Goal: Transaction & Acquisition: Book appointment/travel/reservation

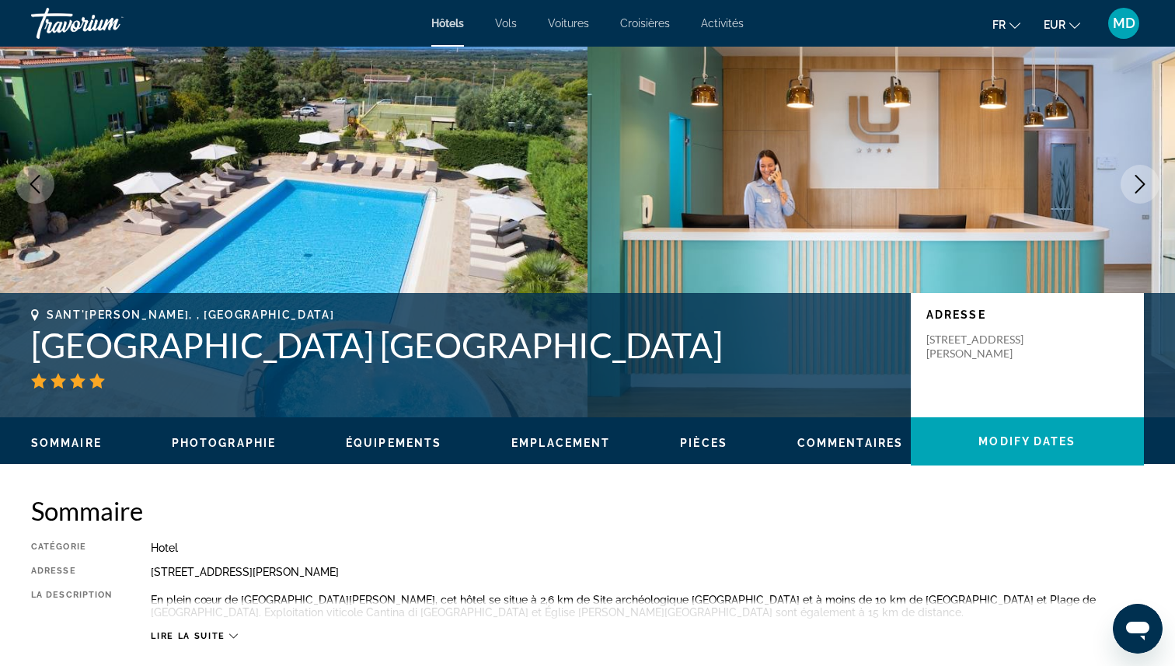
scroll to position [83, 0]
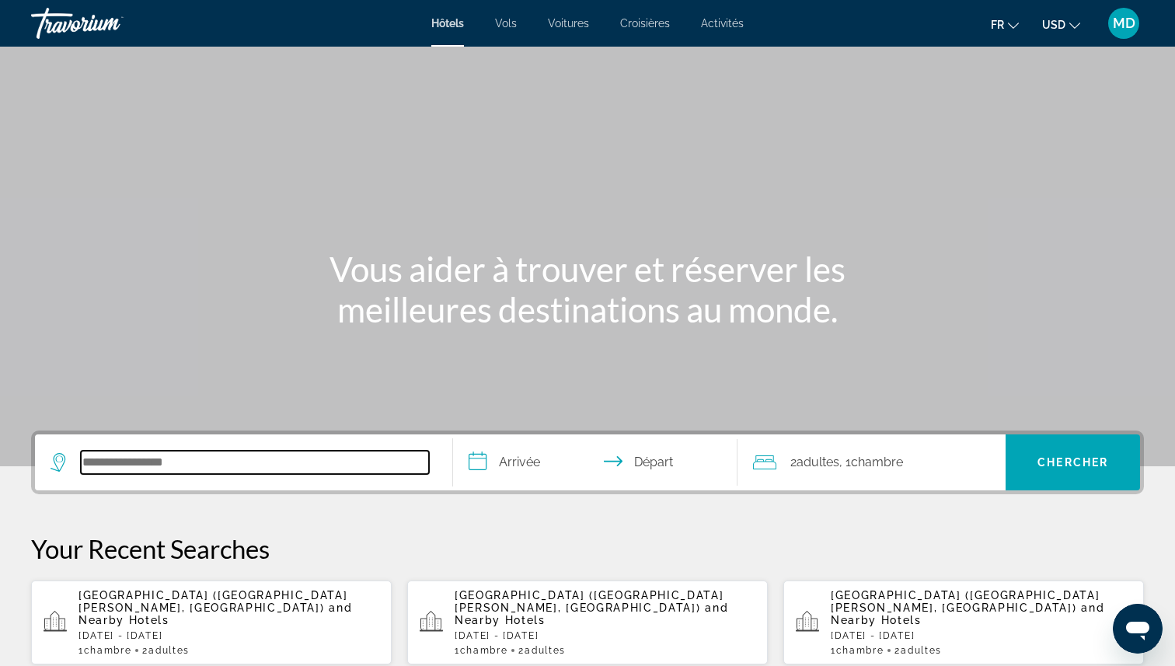
click at [260, 469] on input "Search hotel destination" at bounding box center [255, 462] width 348 height 23
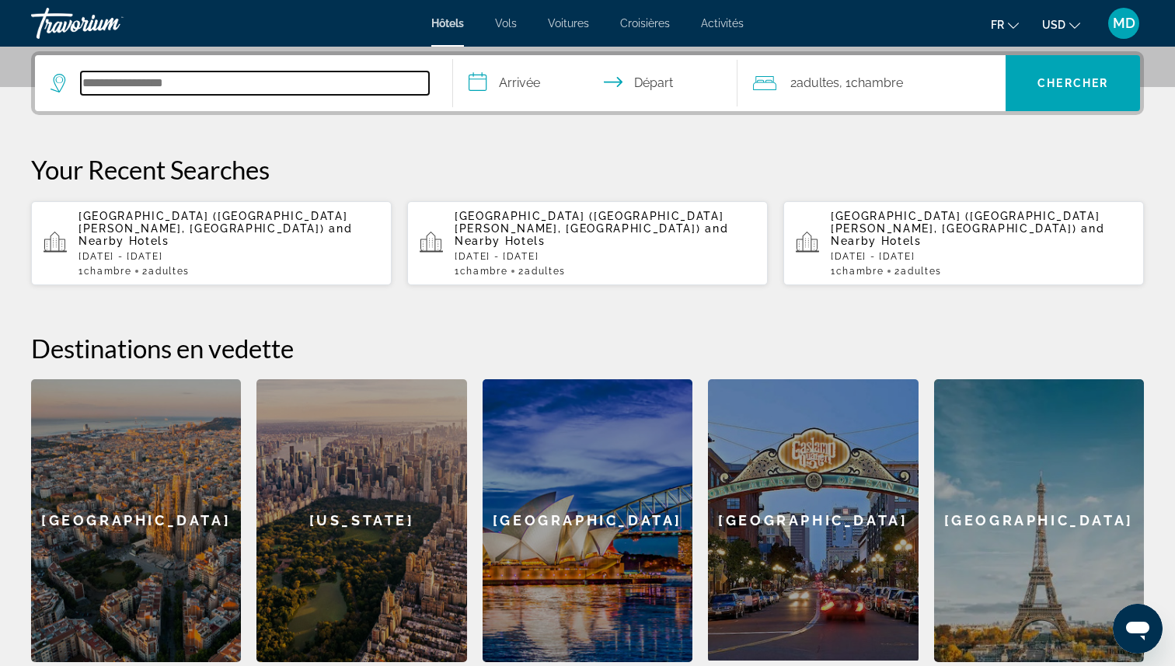
scroll to position [380, 0]
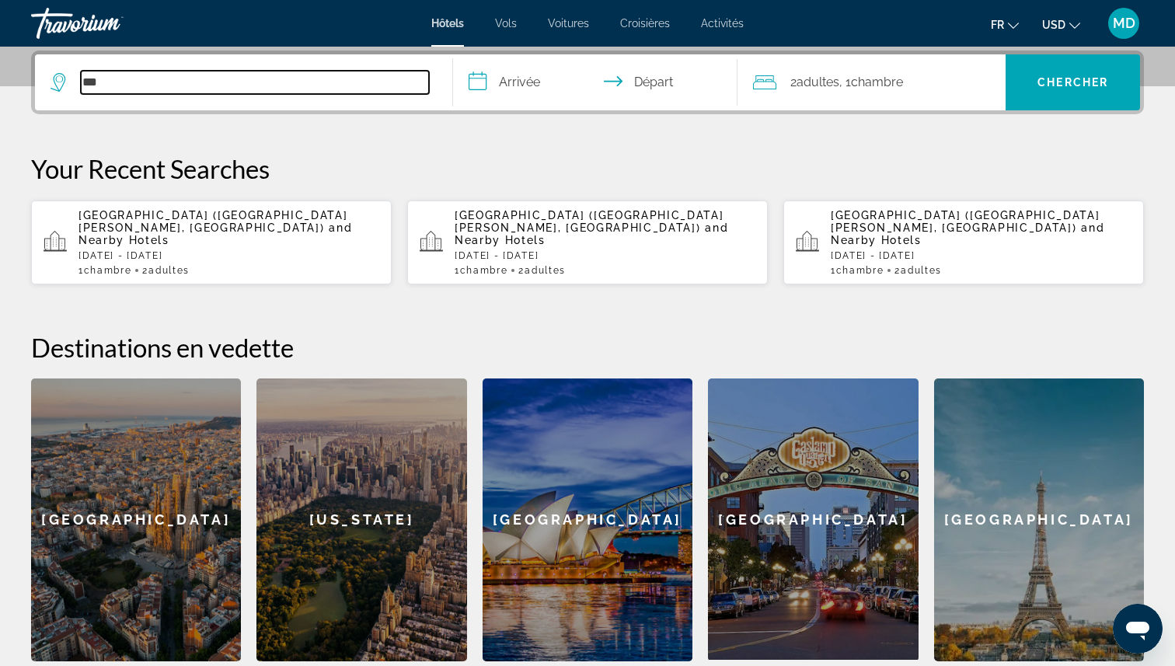
click at [235, 92] on input "***" at bounding box center [255, 82] width 348 height 23
paste input "*****"
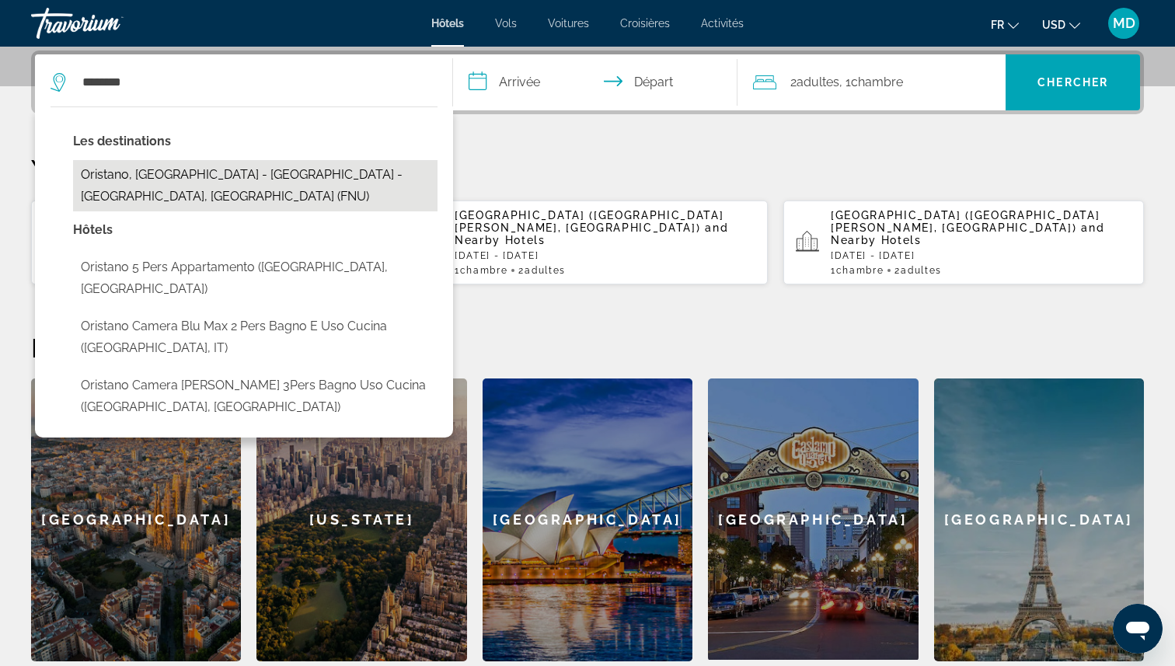
click at [235, 174] on button "Oristano, [GEOGRAPHIC_DATA] - [GEOGRAPHIC_DATA] - [GEOGRAPHIC_DATA], [GEOGRAPHI…" at bounding box center [255, 185] width 364 height 51
type input "**********"
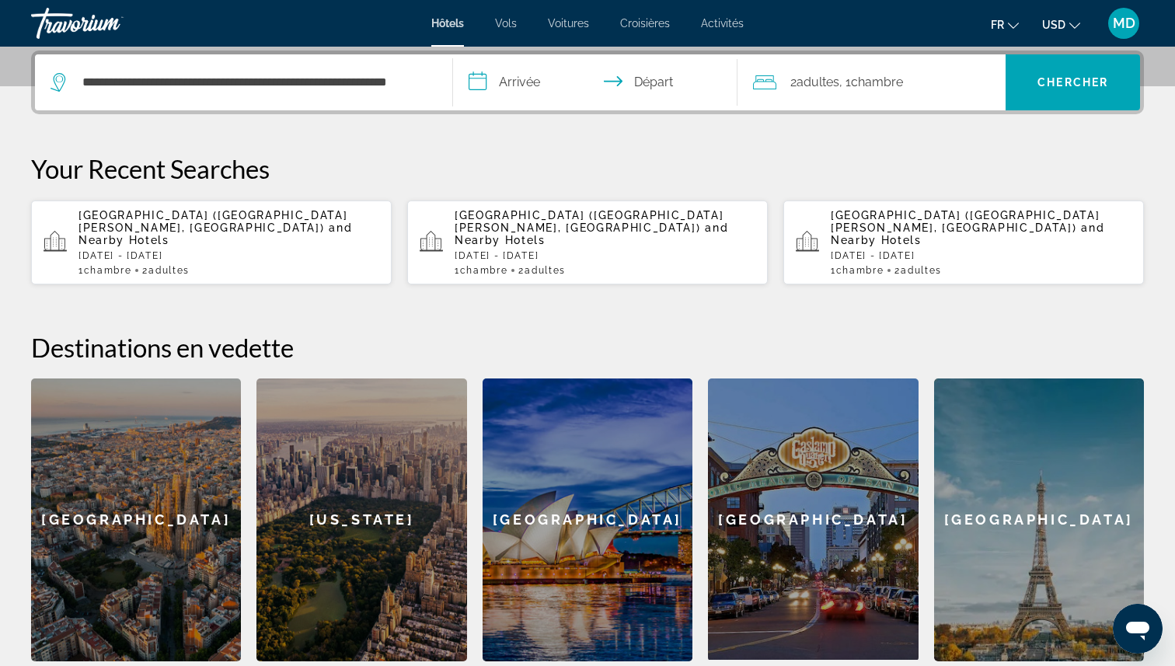
click at [525, 76] on input "**********" at bounding box center [598, 84] width 291 height 61
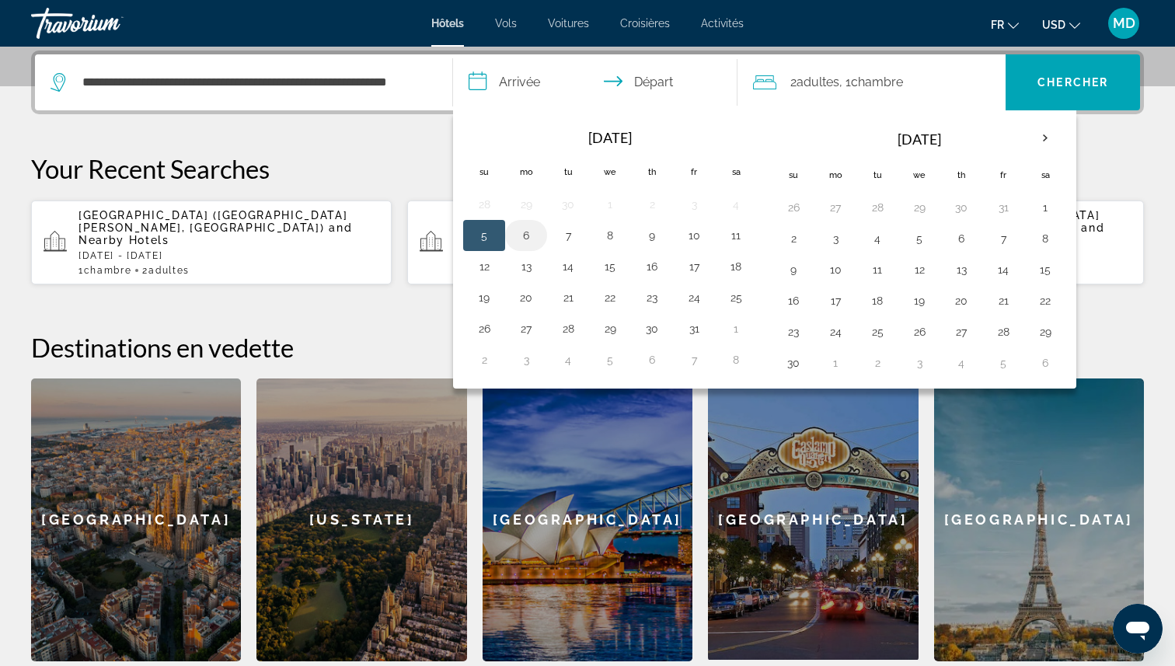
click at [517, 236] on button "6" at bounding box center [526, 236] width 25 height 22
click at [578, 239] on button "7" at bounding box center [568, 236] width 25 height 22
type input "**********"
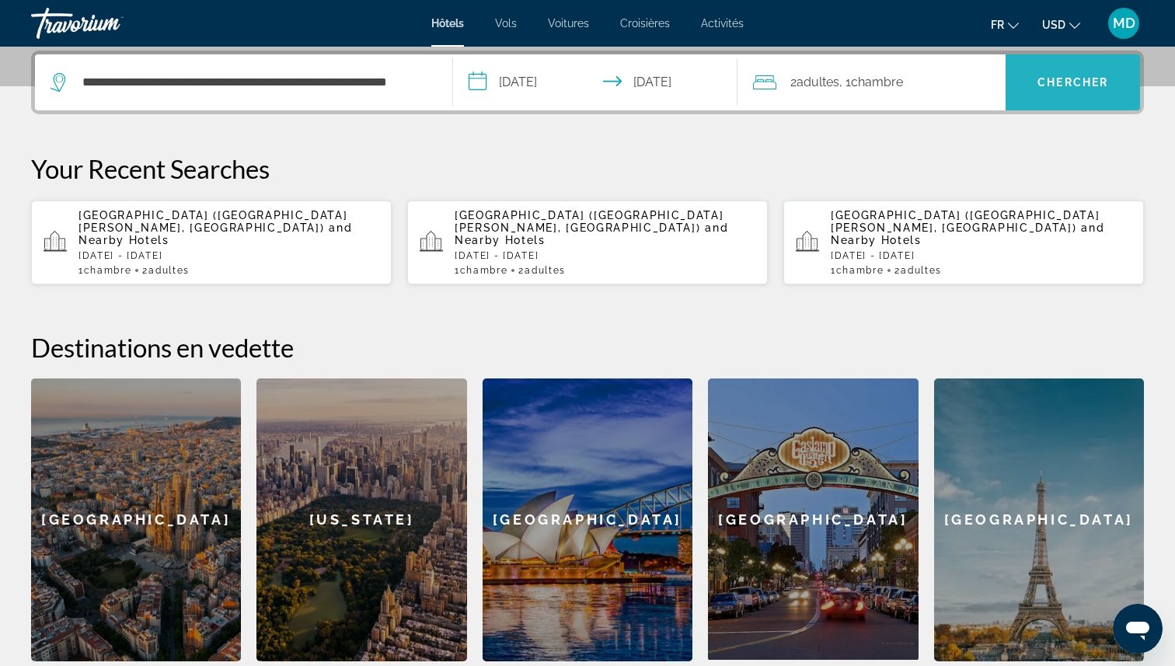
click at [1060, 92] on span "Search" at bounding box center [1072, 82] width 134 height 37
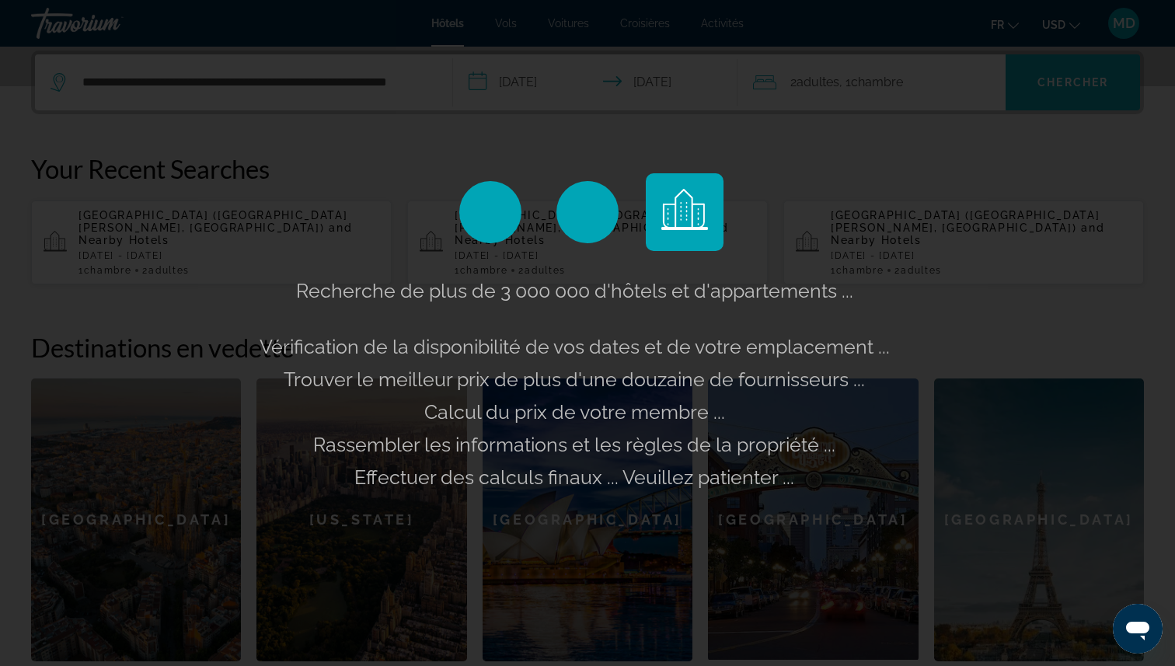
click at [1060, 92] on div "Recherche de plus de 3 000 000 d'hôtels et d'appartements ... Vérification de l…" at bounding box center [587, 333] width 1175 height 666
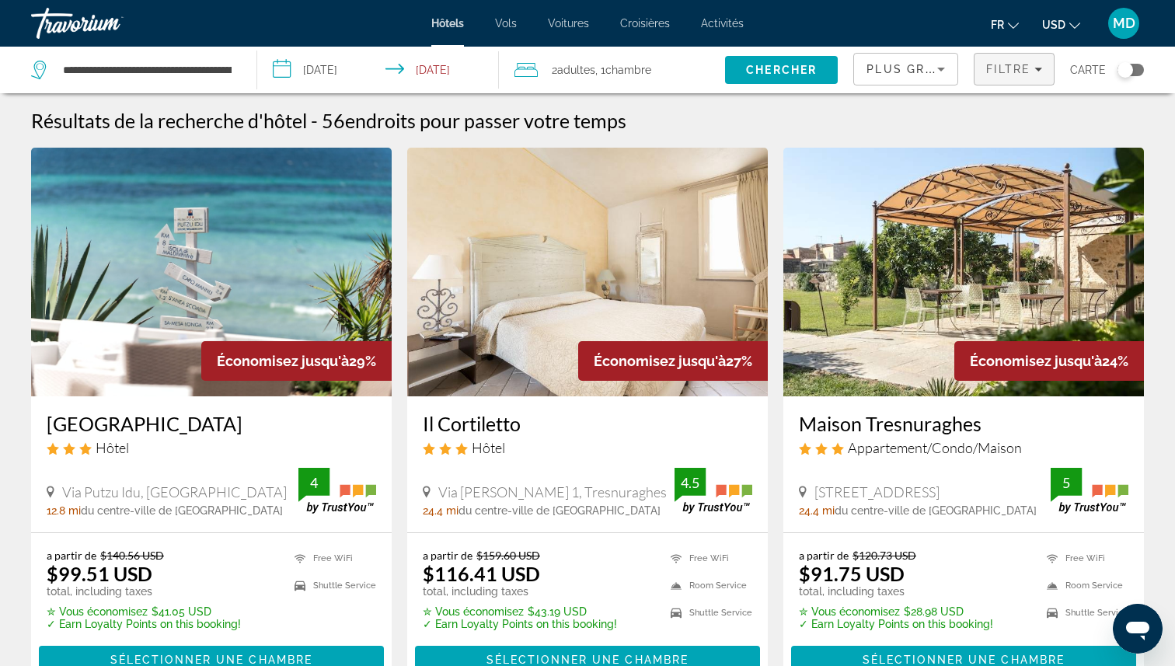
click at [1004, 78] on span "Filters" at bounding box center [1013, 69] width 79 height 37
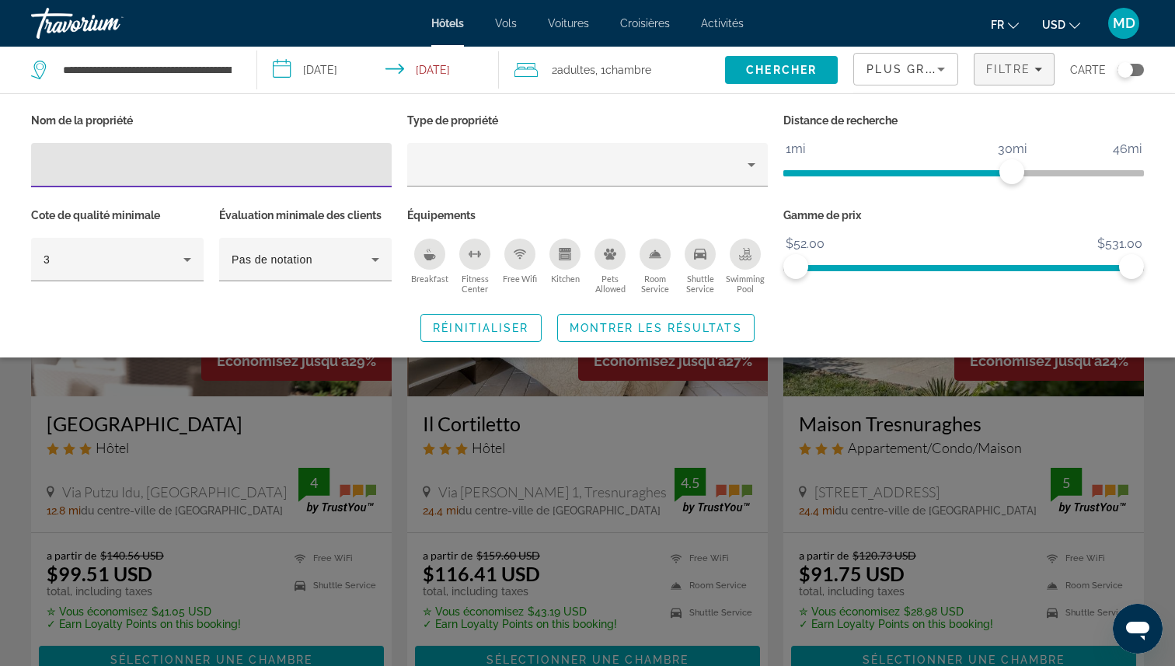
click at [1069, 25] on icon "Change currency" at bounding box center [1074, 25] width 11 height 11
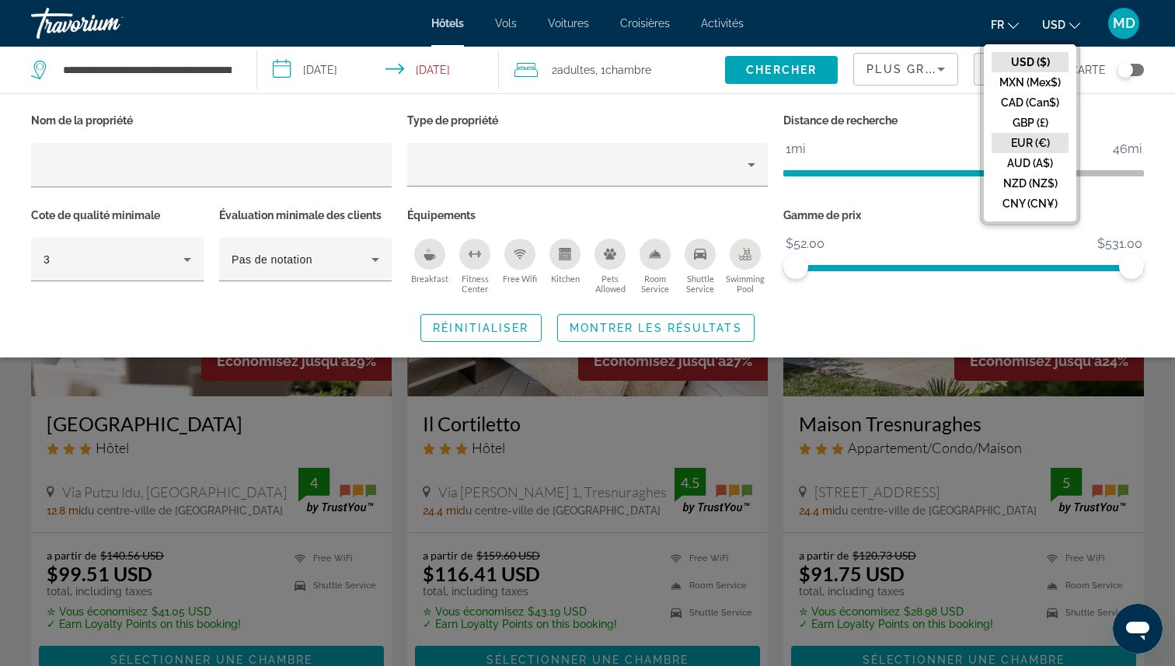
click at [1054, 138] on button "EUR (€)" at bounding box center [1029, 143] width 77 height 20
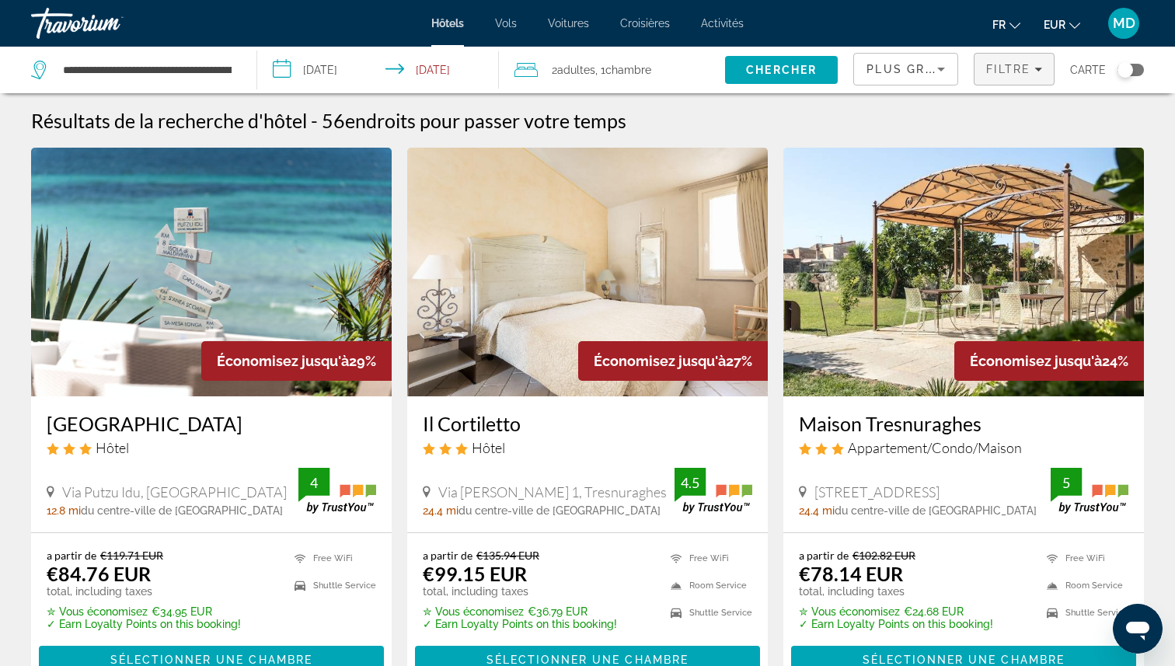
click at [992, 74] on span "Filtre" at bounding box center [1008, 69] width 44 height 12
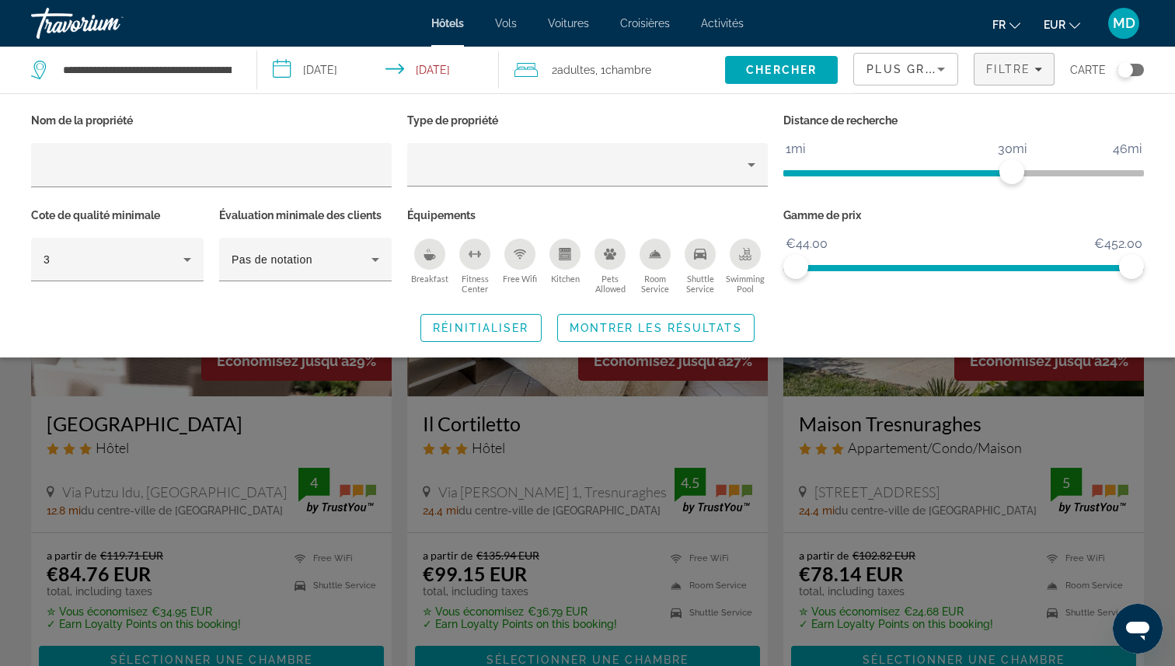
click at [755, 242] on div "Swimming Pool" at bounding box center [745, 254] width 31 height 31
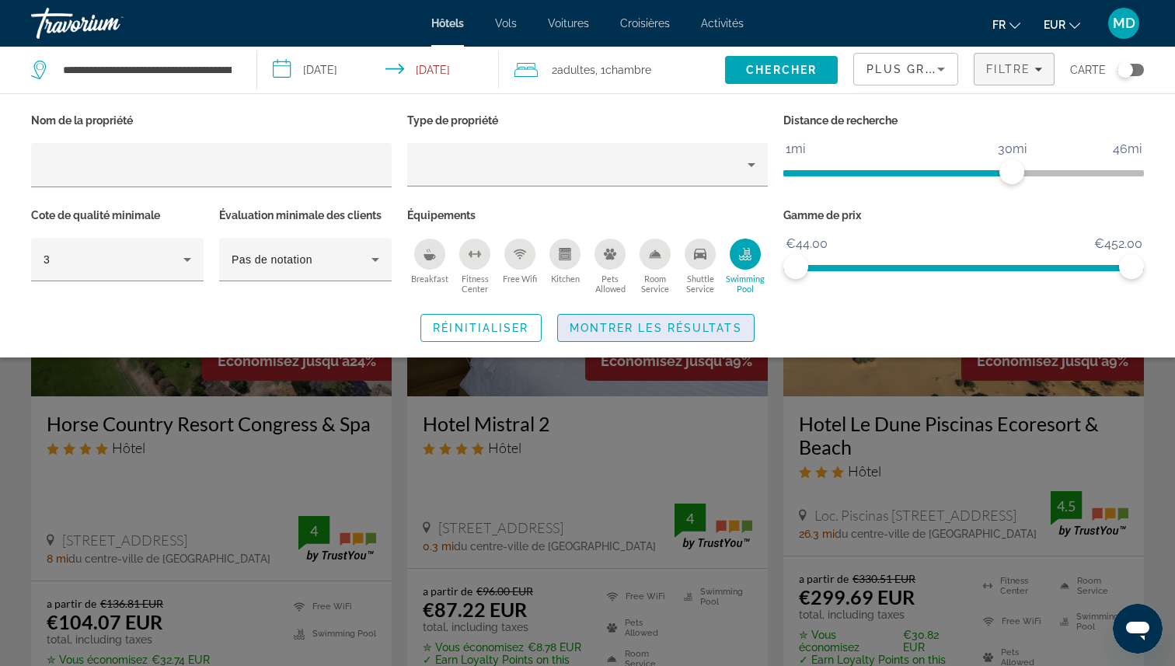
click at [665, 334] on span "Search widget" at bounding box center [656, 327] width 196 height 37
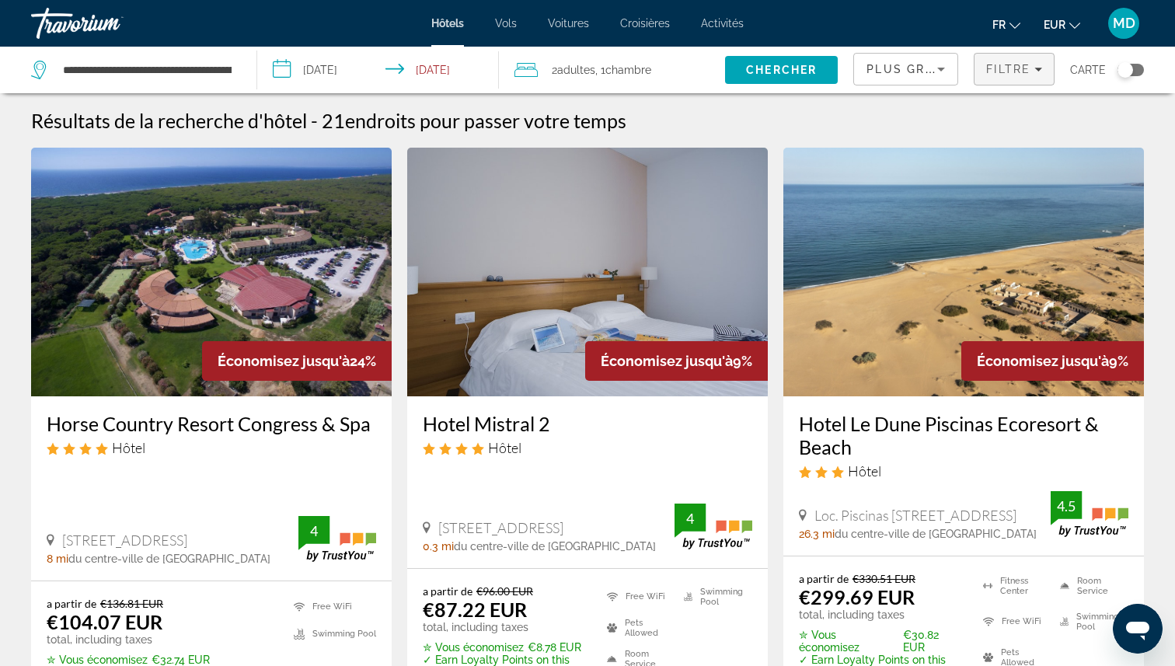
click at [985, 74] on span "Filters" at bounding box center [1013, 69] width 79 height 37
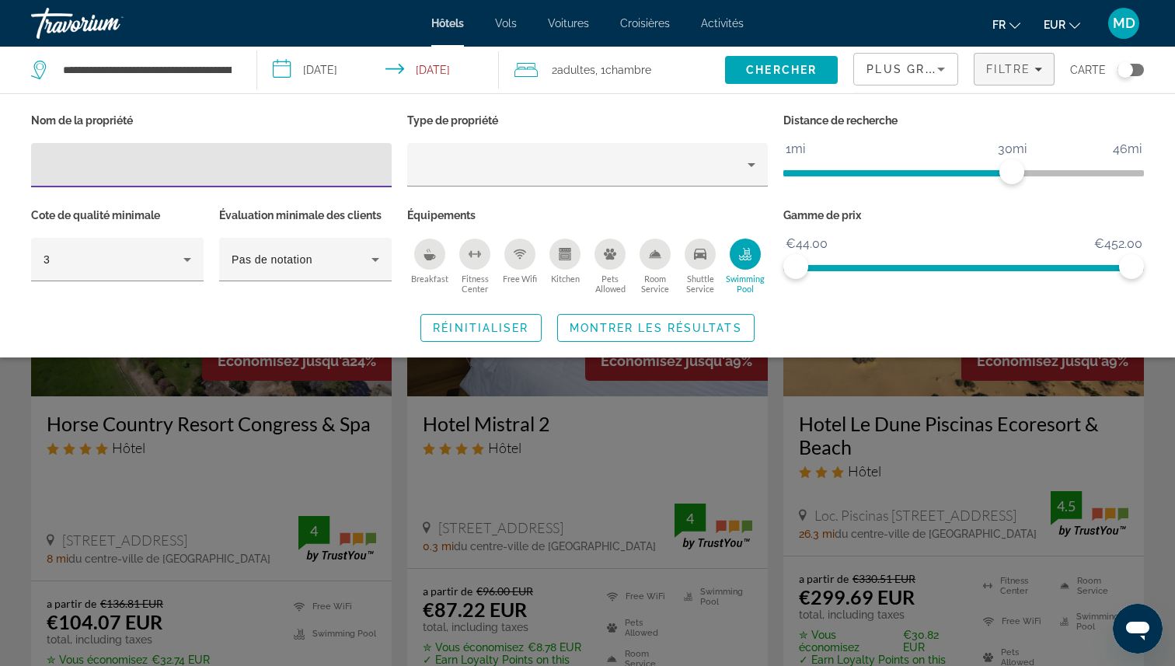
click at [754, 253] on div "Swimming Pool" at bounding box center [745, 254] width 31 height 31
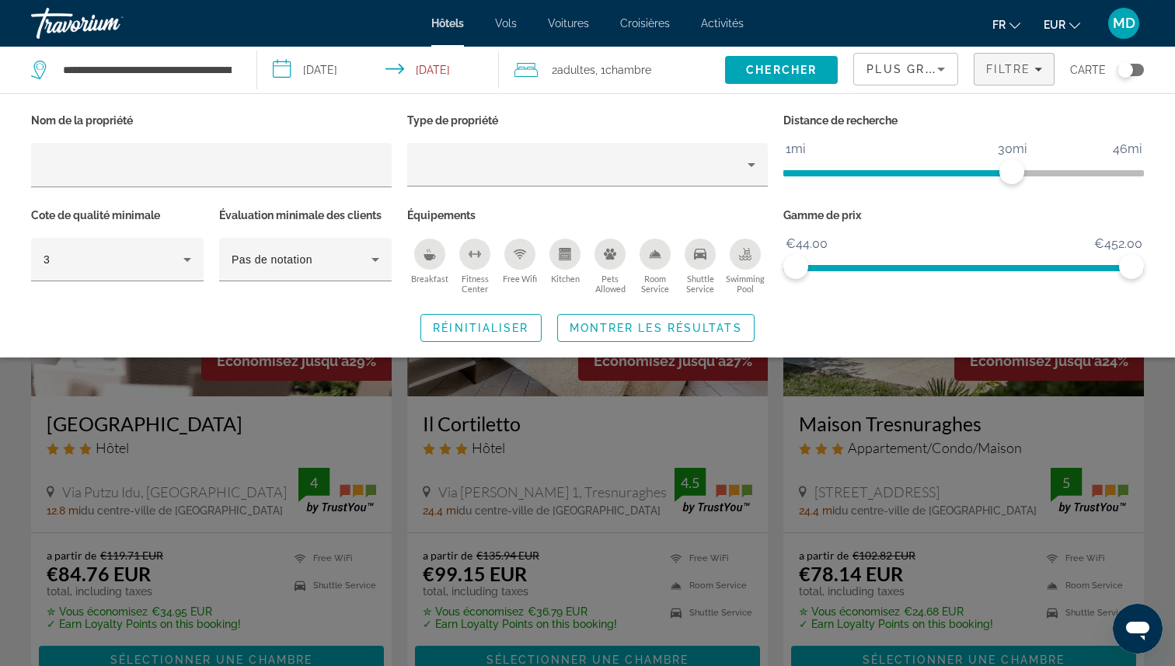
click at [522, 465] on div "Search widget" at bounding box center [587, 449] width 1175 height 433
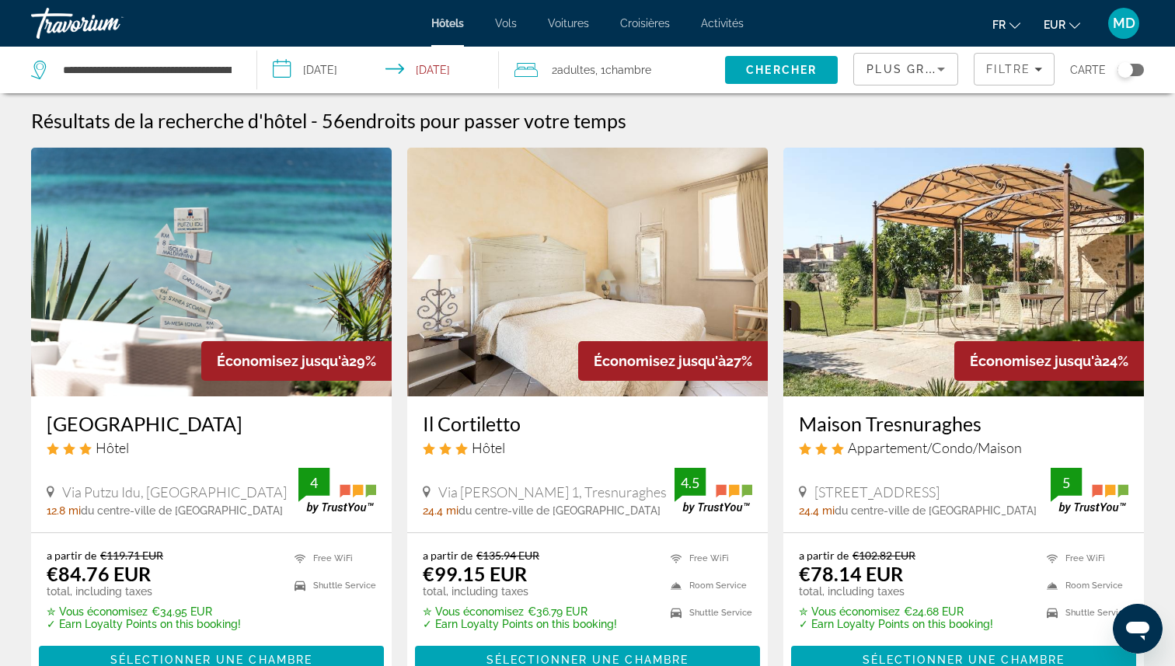
click at [873, 75] on span "Plus grandes économies" at bounding box center [959, 69] width 186 height 12
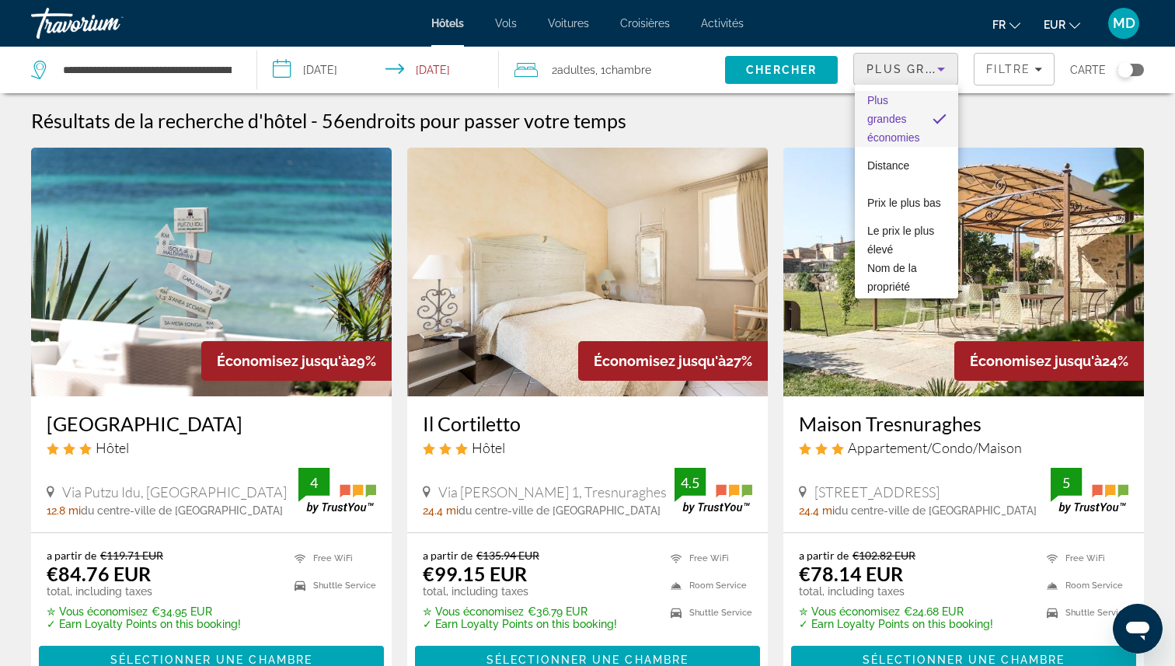
click at [1012, 62] on div at bounding box center [587, 333] width 1175 height 666
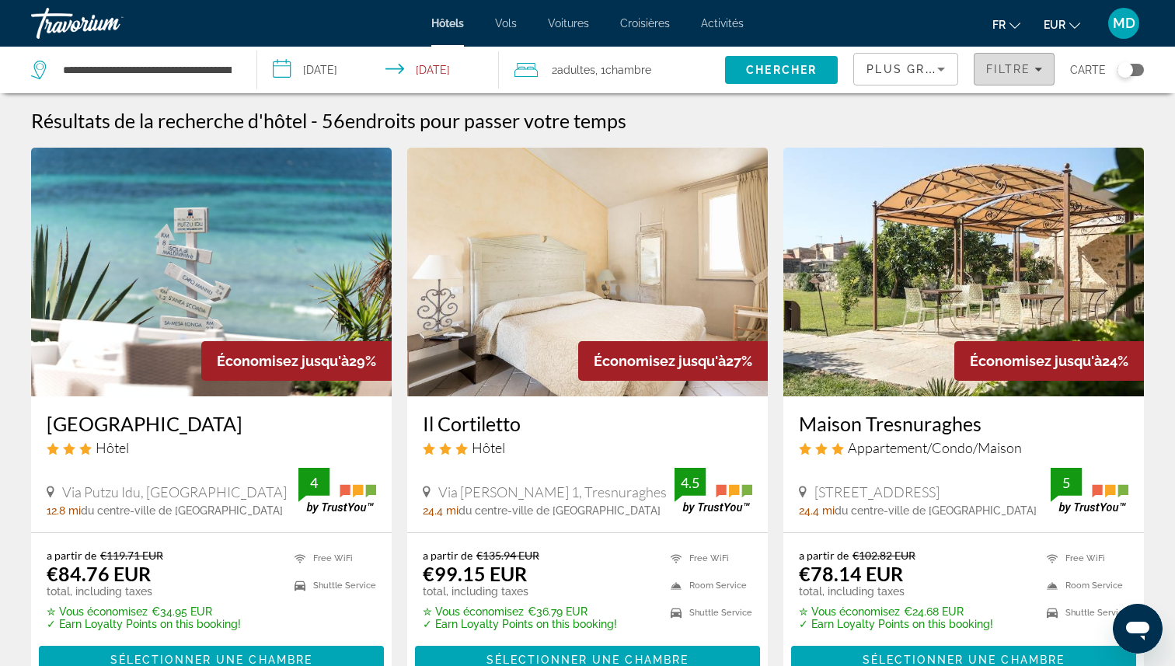
click at [1008, 85] on span "Filters" at bounding box center [1013, 69] width 79 height 37
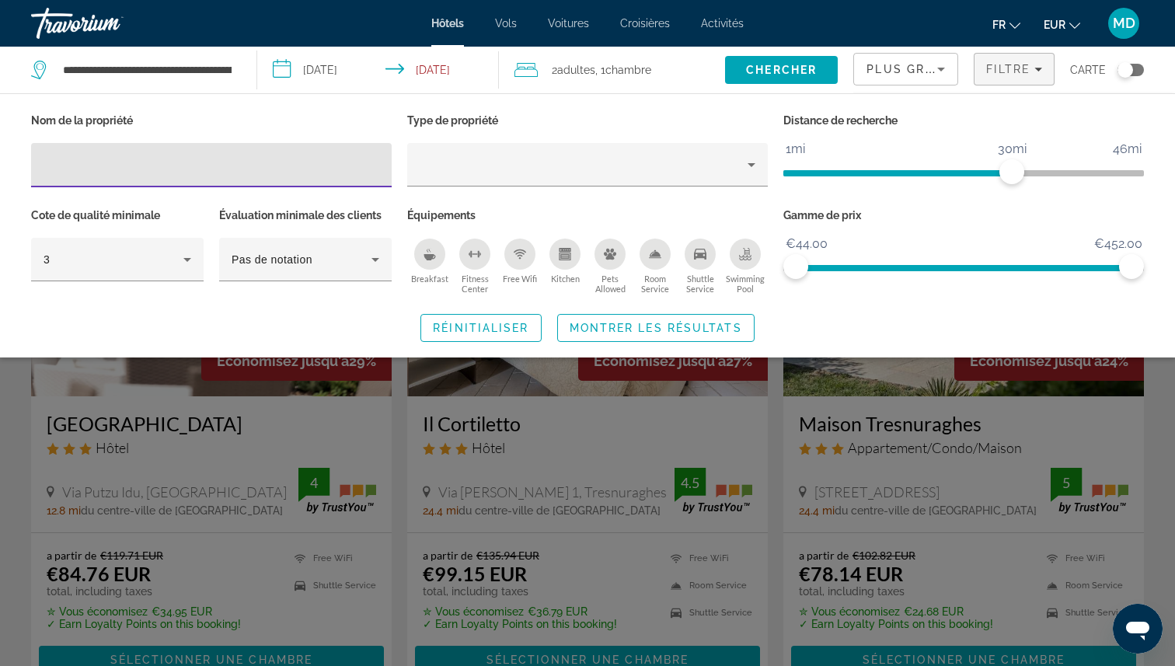
click at [738, 262] on div "Swimming Pool" at bounding box center [745, 254] width 31 height 31
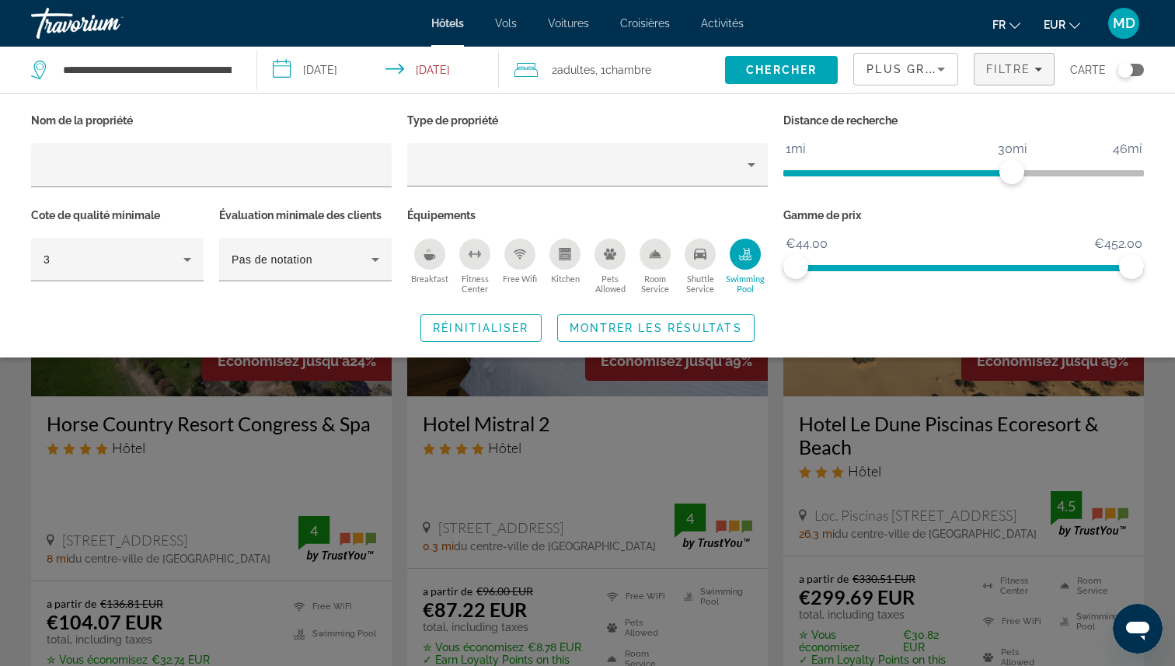
click at [898, 474] on div "Search widget" at bounding box center [587, 449] width 1175 height 433
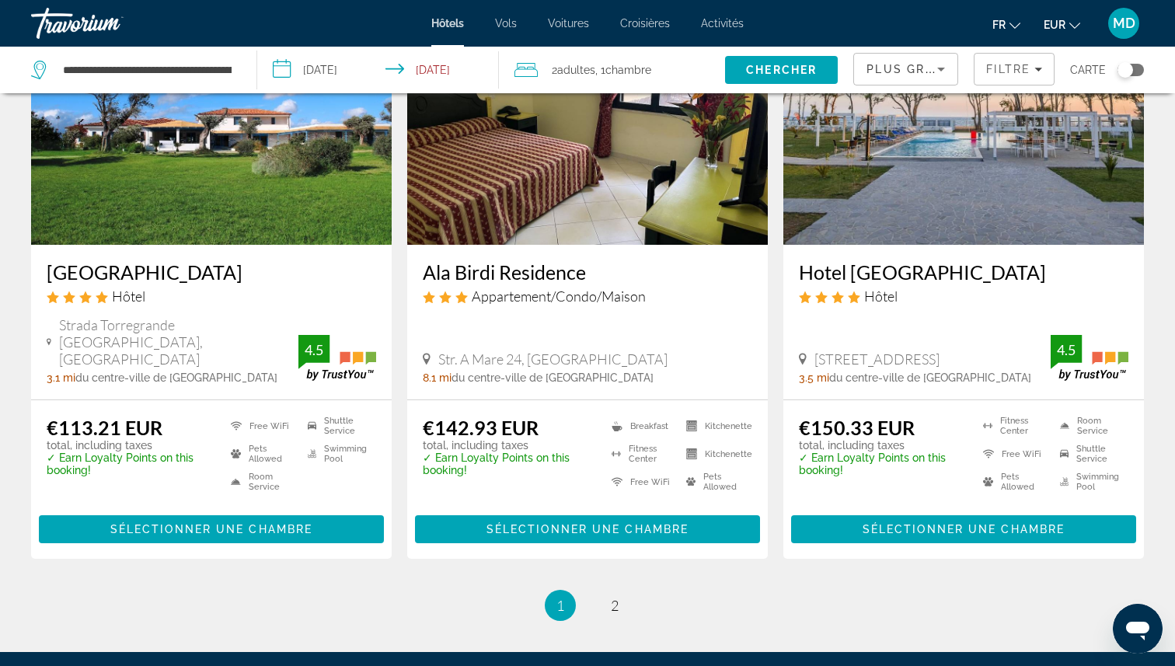
scroll to position [1953, 0]
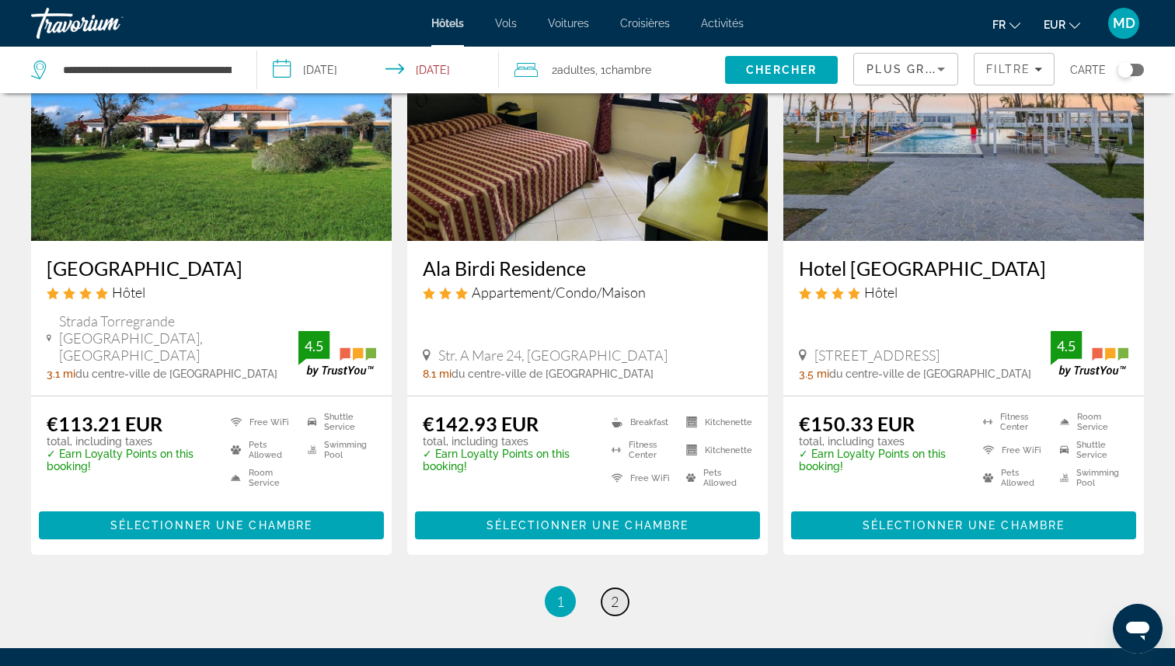
click at [608, 588] on link "page 2" at bounding box center [614, 601] width 27 height 27
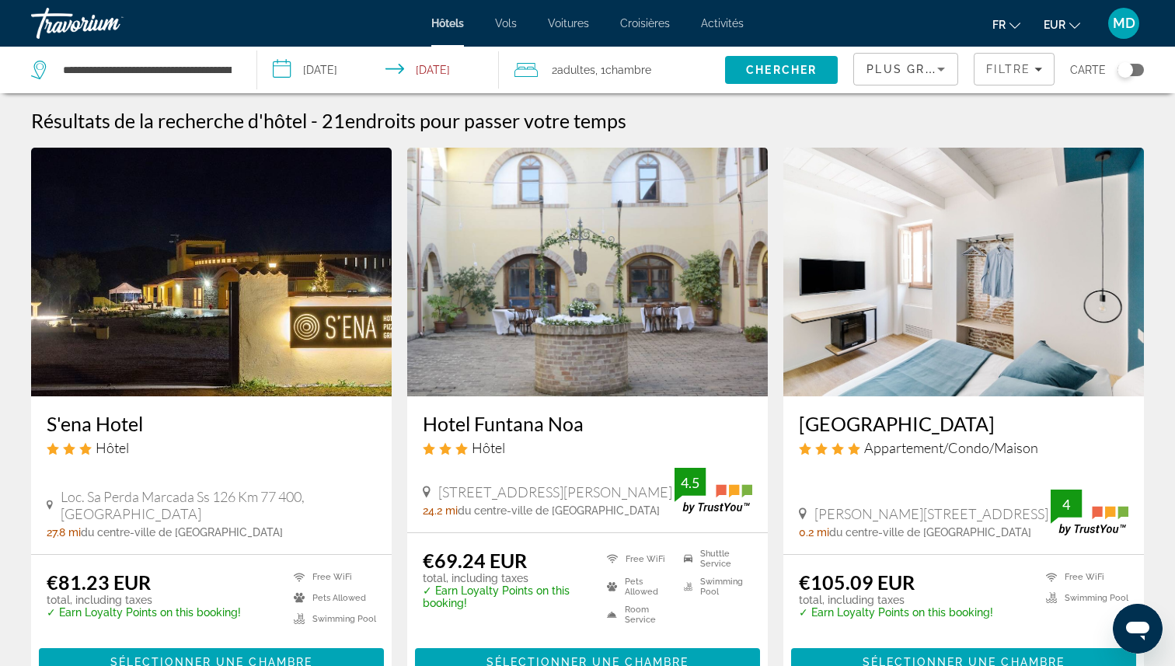
click at [608, 558] on icon "Main content" at bounding box center [612, 556] width 11 height 3
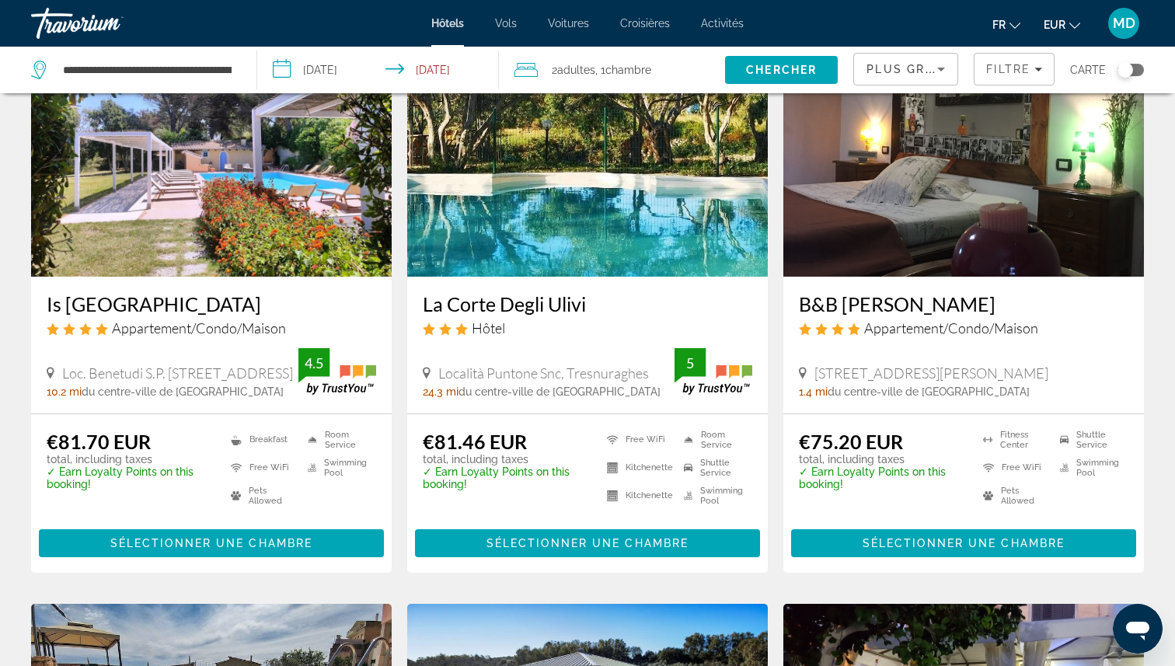
scroll to position [605, 0]
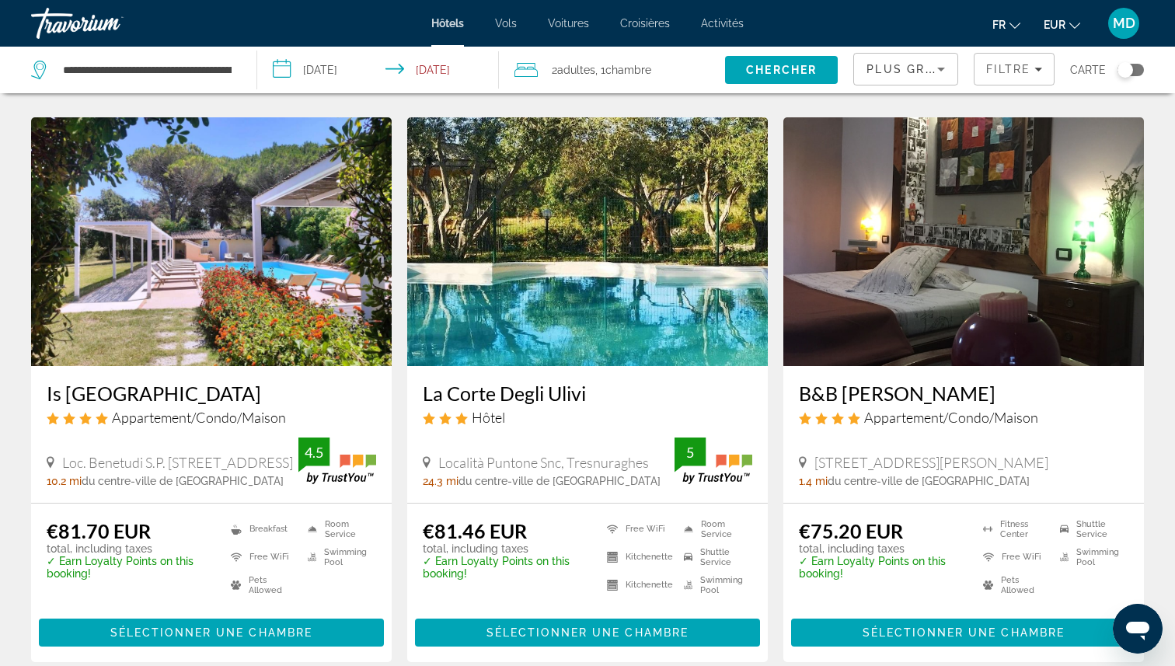
click at [1129, 71] on div "Toggle map" at bounding box center [1125, 70] width 16 height 16
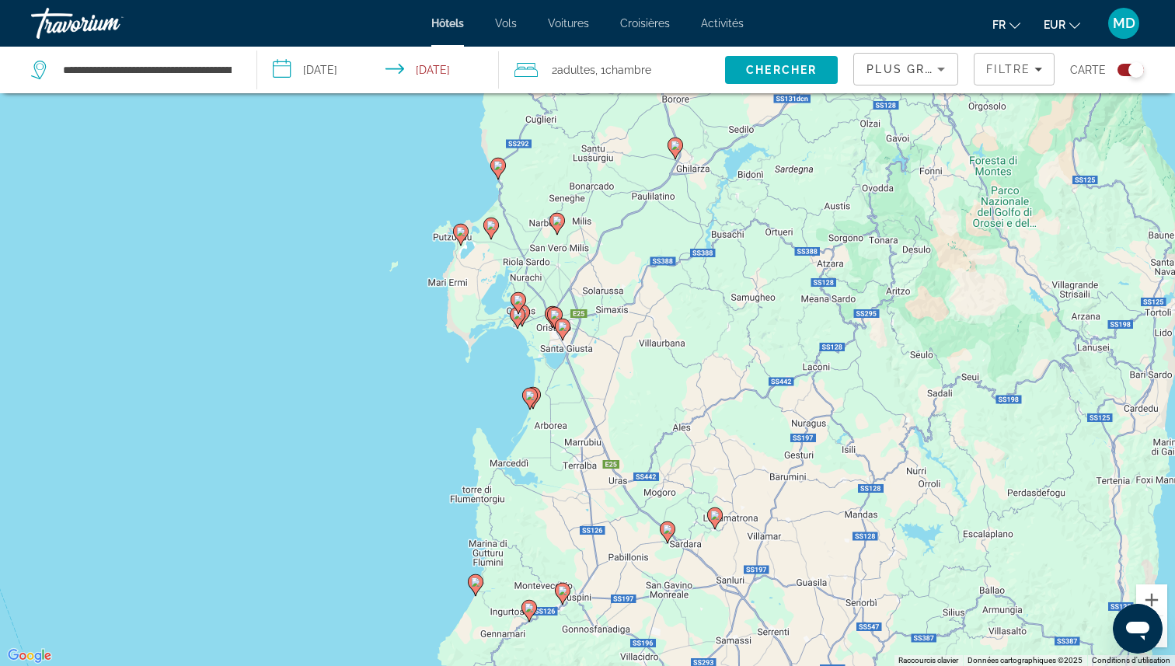
click at [493, 163] on image "Main content" at bounding box center [497, 165] width 9 height 9
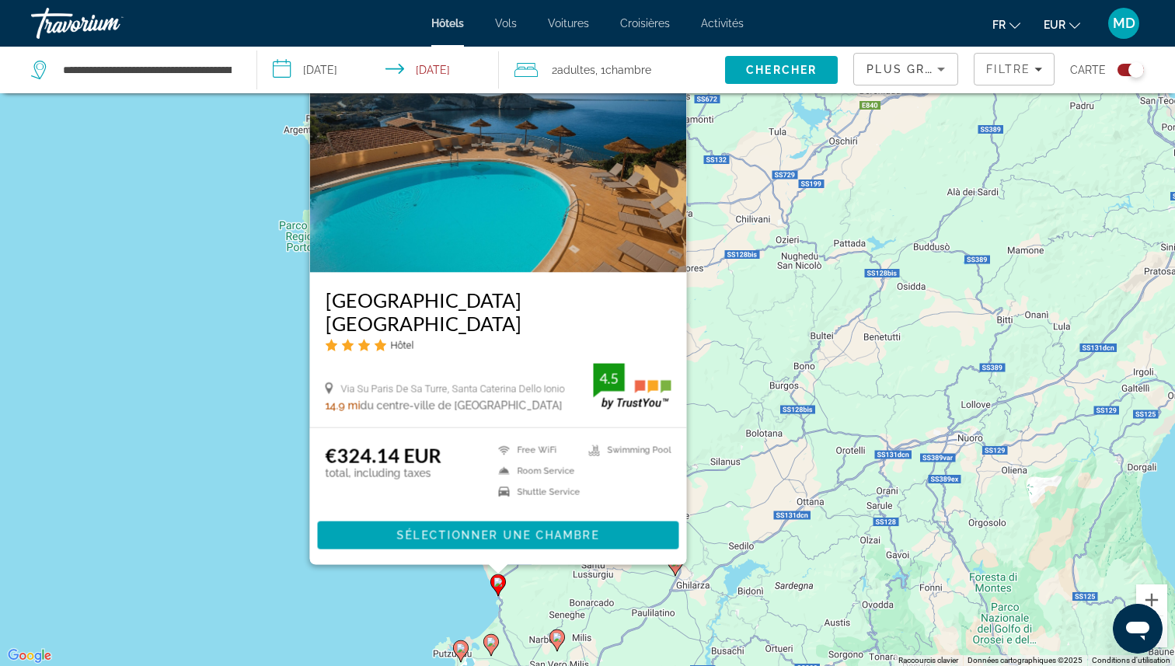
click at [223, 322] on div "Pour activer le glissement avec le clavier, appuyez sur Alt+Entrée. Une fois ce…" at bounding box center [587, 333] width 1175 height 666
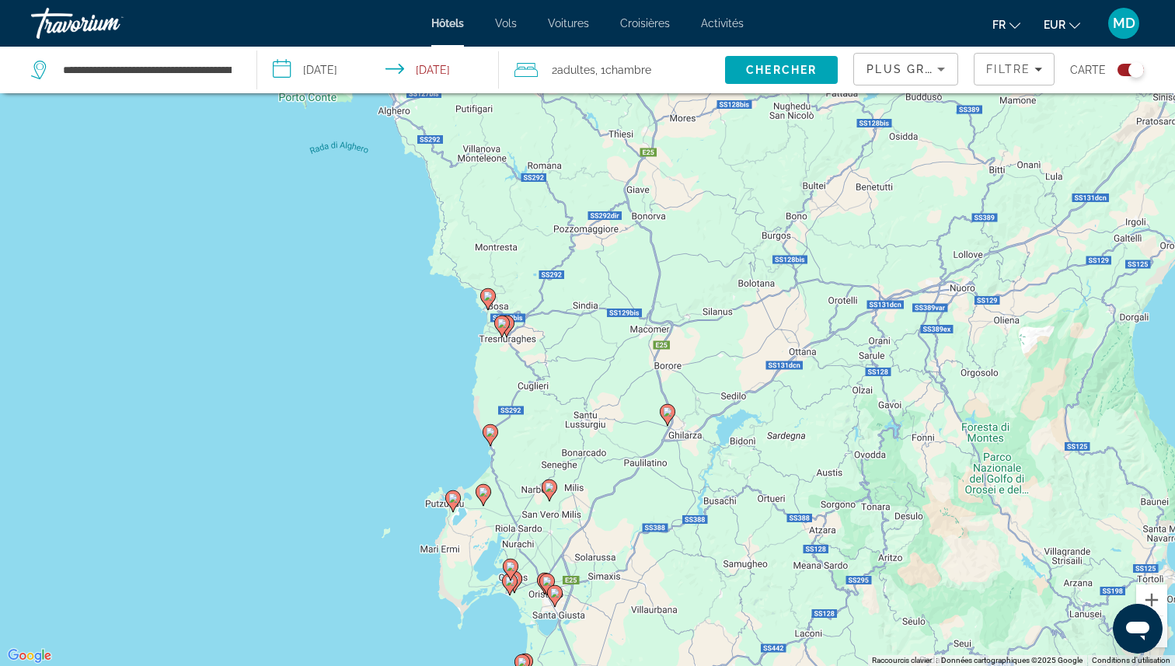
drag, startPoint x: 503, startPoint y: 454, endPoint x: 495, endPoint y: 296, distance: 157.9
click at [495, 296] on gmp-advanced-marker "Main content" at bounding box center [488, 298] width 16 height 23
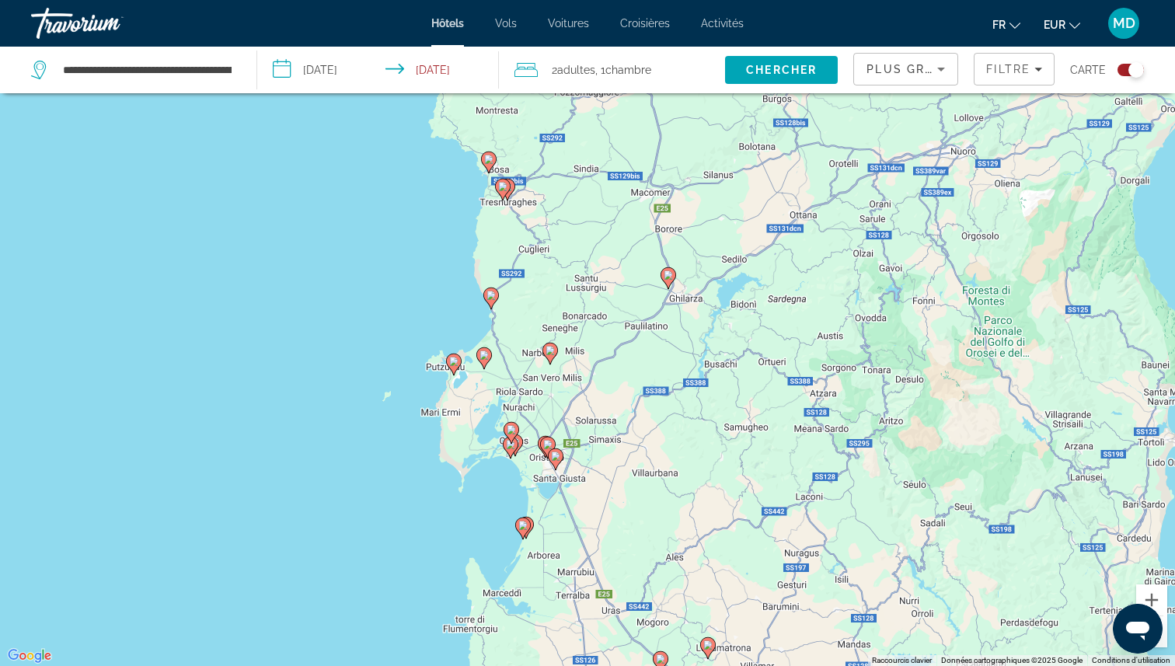
drag, startPoint x: 528, startPoint y: 404, endPoint x: 529, endPoint y: 267, distance: 137.5
click at [529, 267] on div "Pour activer le glissement avec le clavier, appuyez sur Alt+Entrée. Une fois ce…" at bounding box center [587, 333] width 1175 height 666
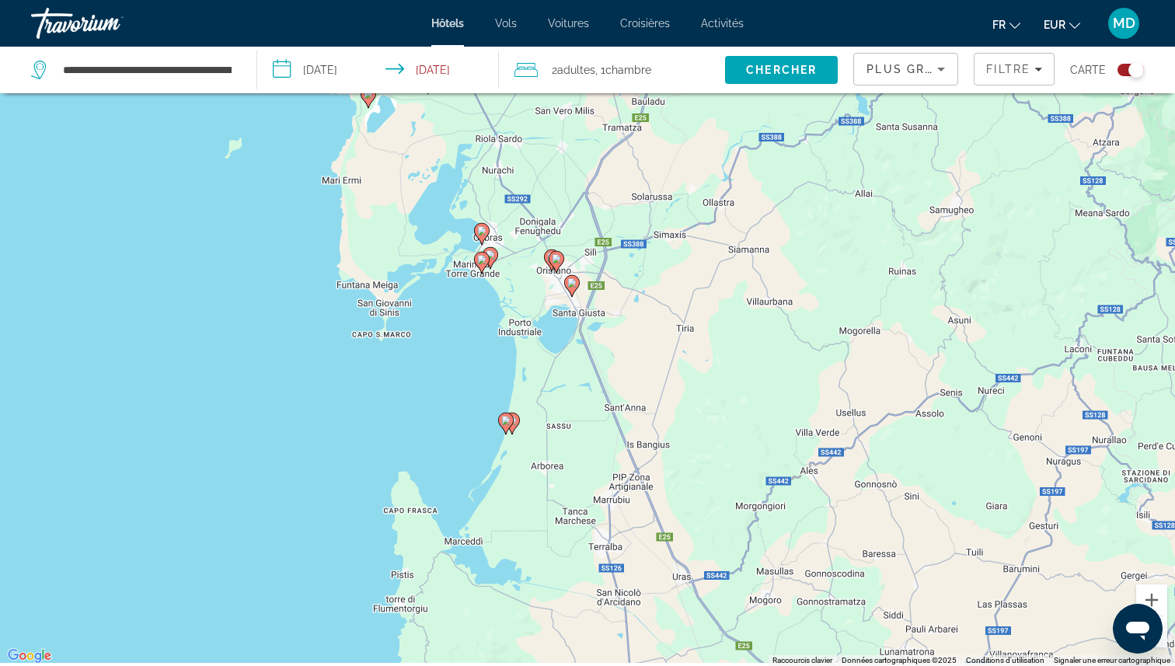
drag, startPoint x: 549, startPoint y: 431, endPoint x: 556, endPoint y: 223, distance: 208.3
click at [556, 223] on div "Pour activer le glissement avec le clavier, appuyez sur Alt+Entrée. Une fois ce…" at bounding box center [587, 333] width 1175 height 666
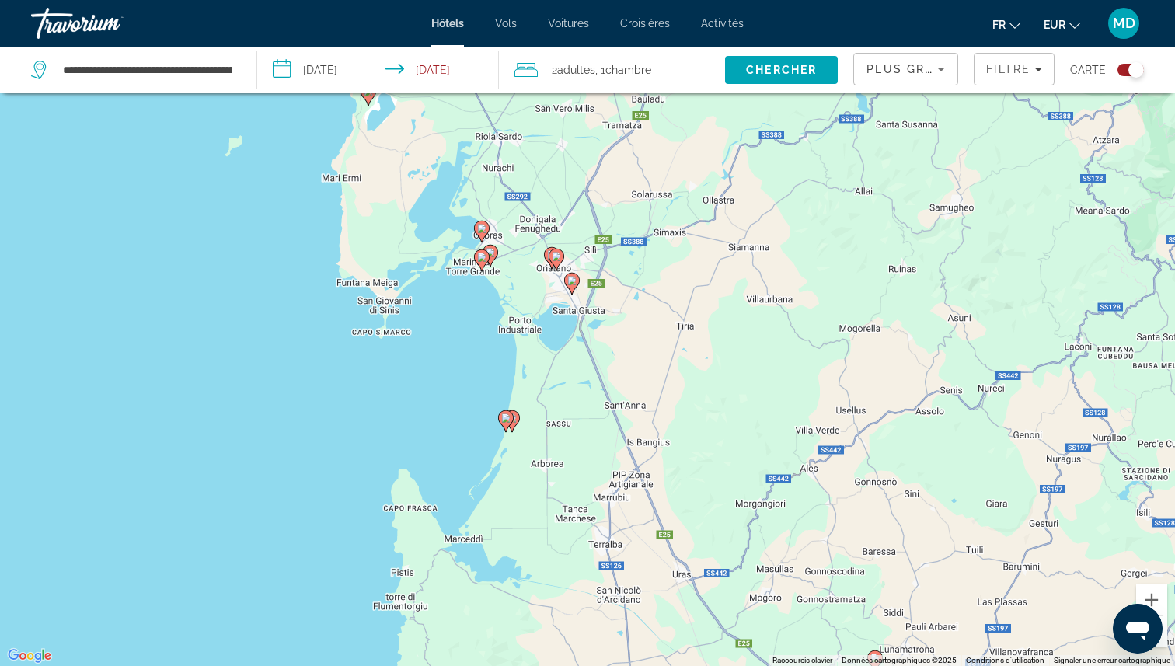
click at [504, 417] on image "Main content" at bounding box center [505, 417] width 9 height 9
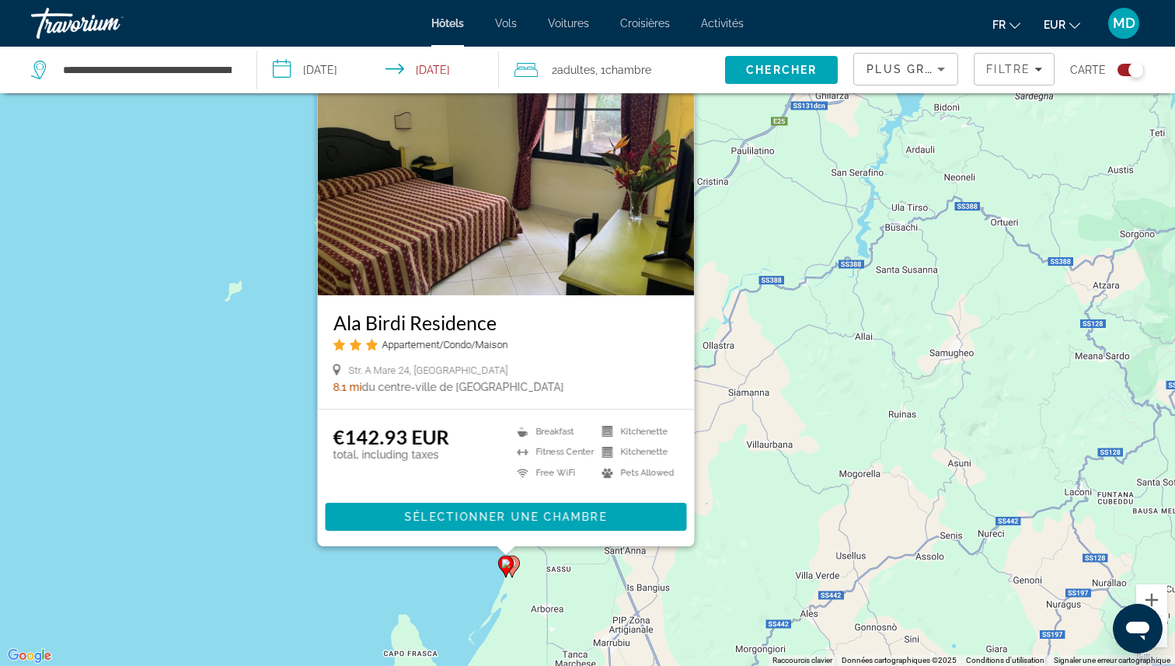
click at [515, 570] on icon "Main content" at bounding box center [512, 566] width 16 height 22
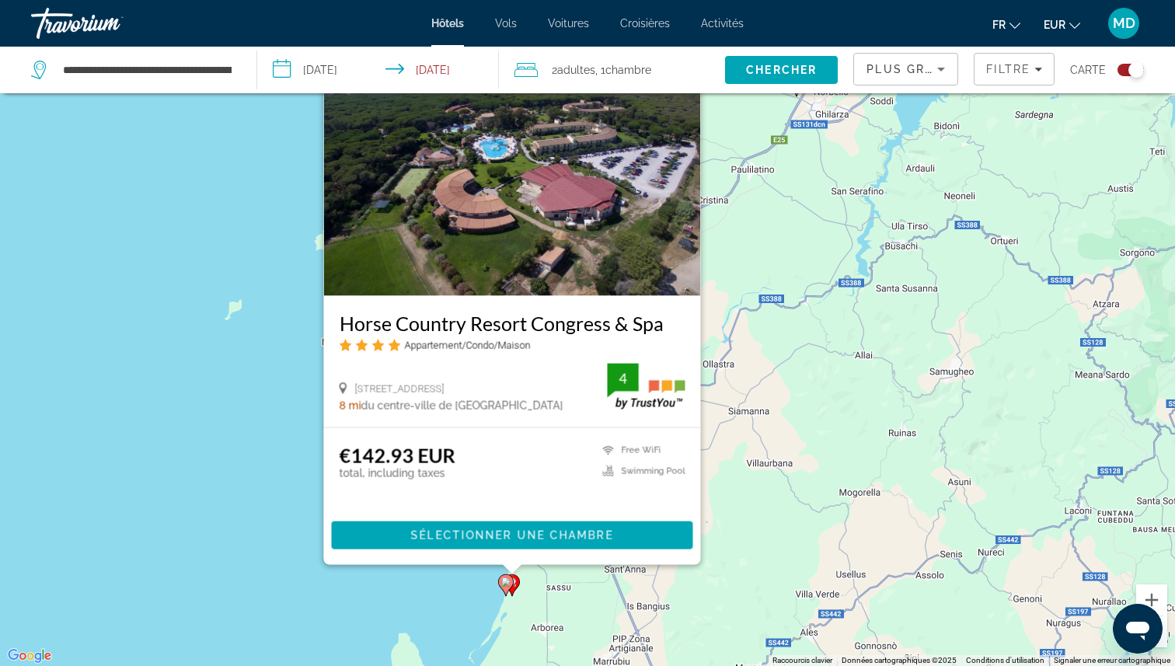
click at [309, 552] on div "Pour activer le glissement avec le clavier, appuyez sur Alt+Entrée. Une fois ce…" at bounding box center [587, 333] width 1175 height 666
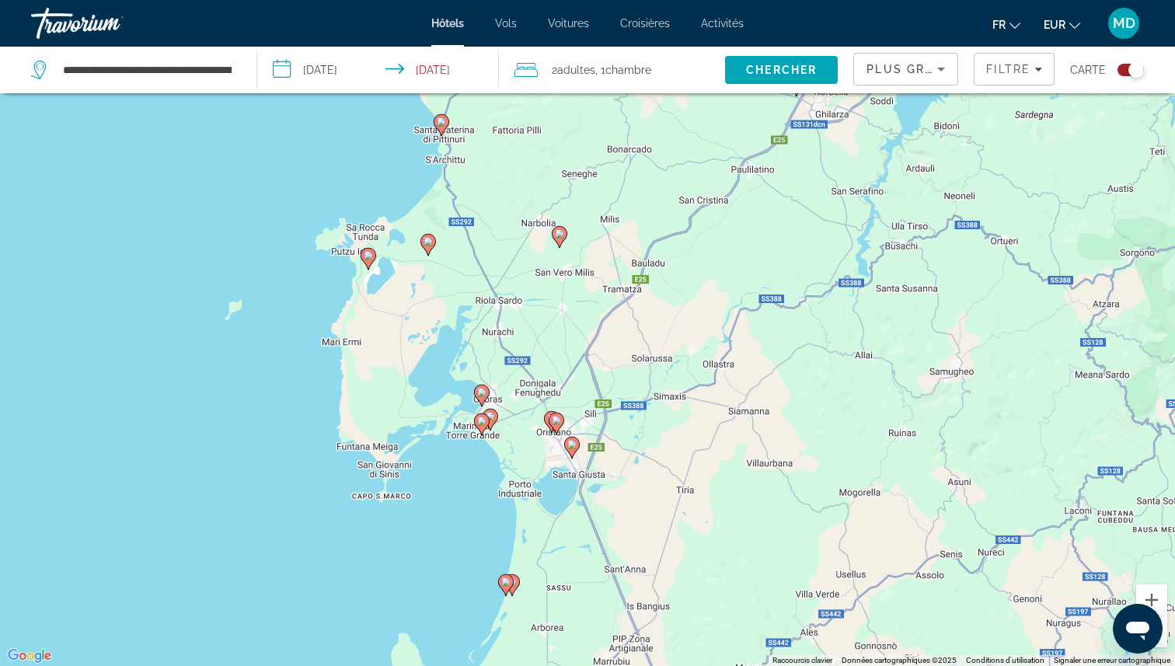
click at [482, 389] on image "Main content" at bounding box center [481, 392] width 9 height 9
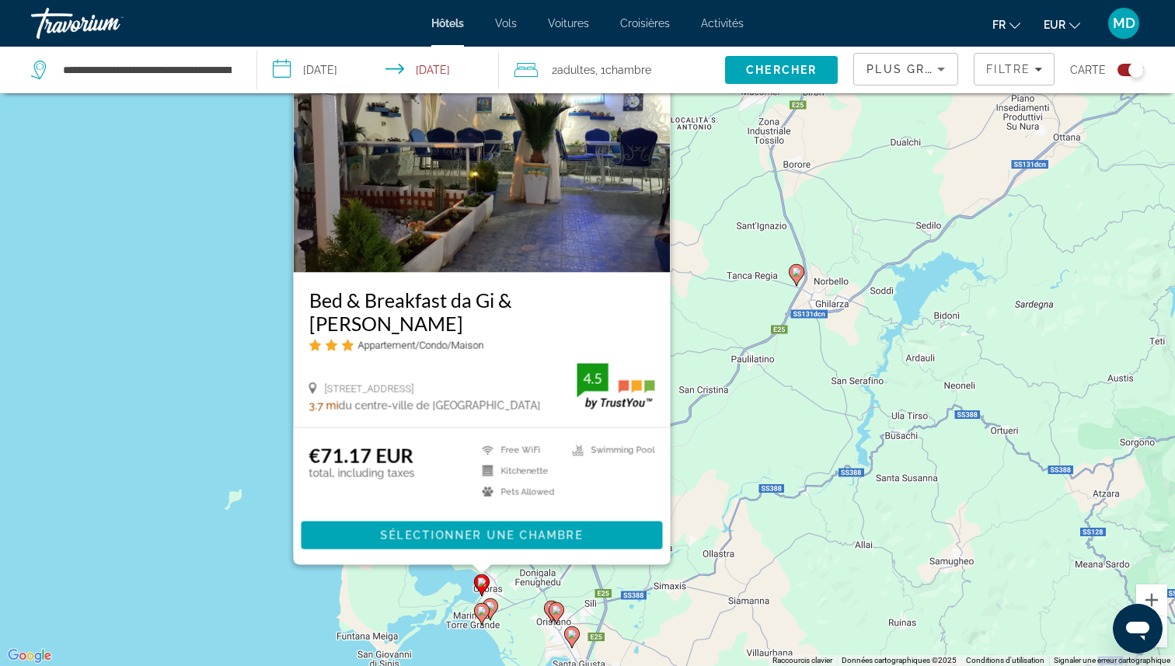
click at [479, 619] on icon "Main content" at bounding box center [482, 613] width 16 height 22
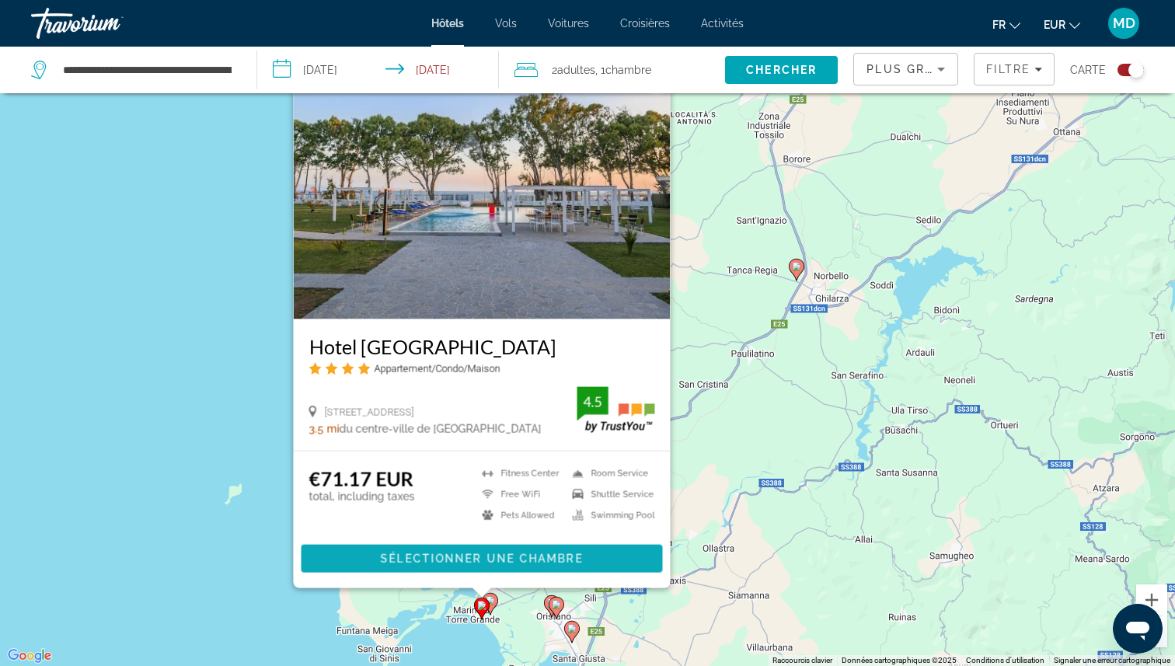
click at [483, 558] on span "Sélectionner une chambre" at bounding box center [482, 558] width 202 height 12
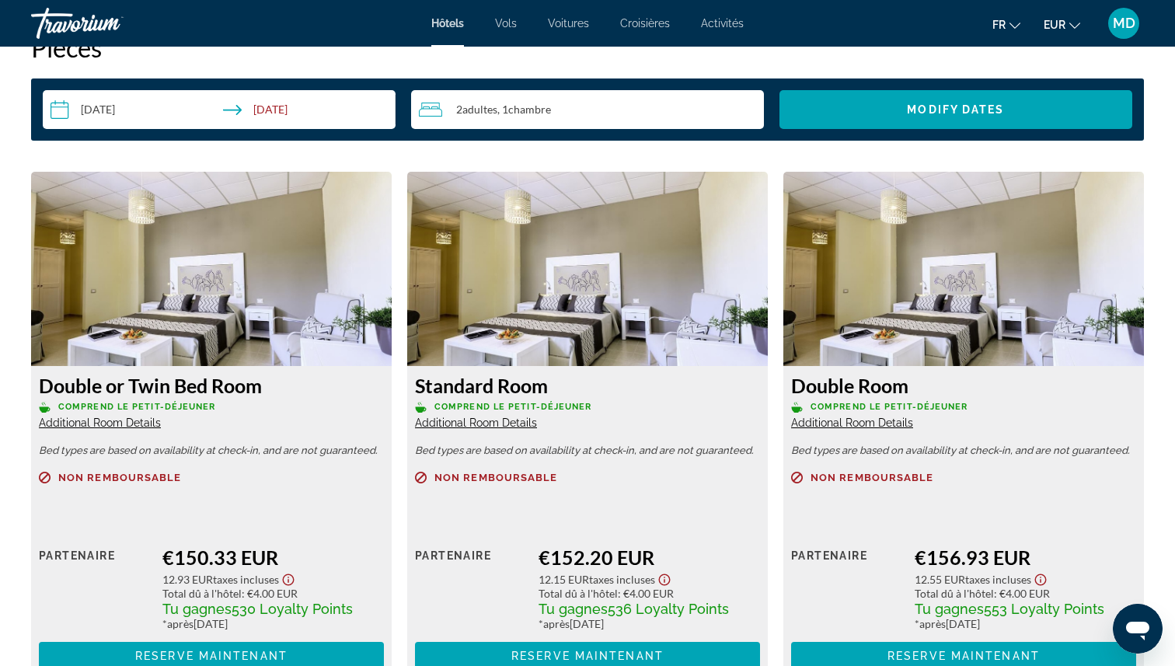
scroll to position [2029, 0]
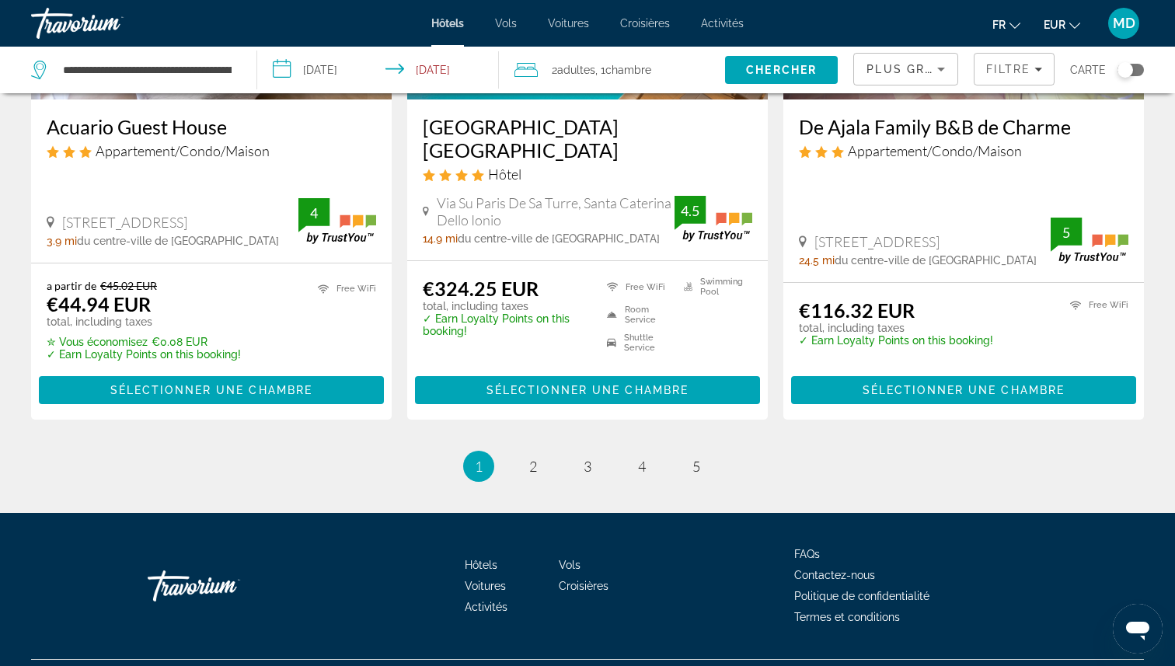
scroll to position [2075, 0]
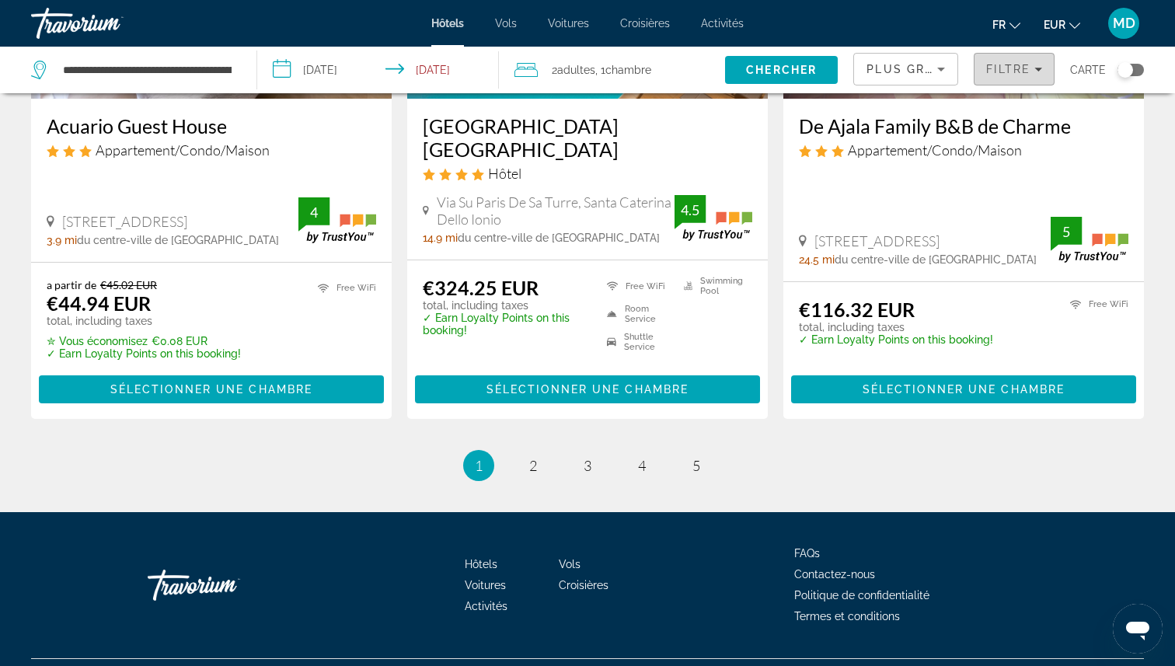
click at [1022, 69] on span "Filtre" at bounding box center [1008, 69] width 44 height 12
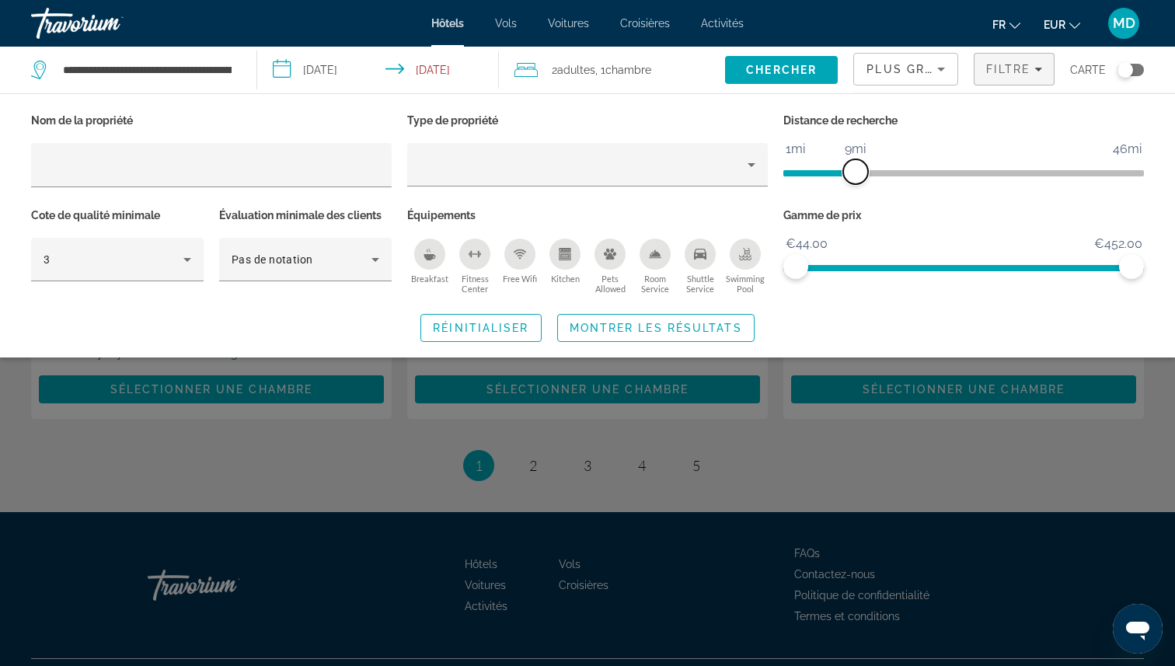
drag, startPoint x: 1011, startPoint y: 171, endPoint x: 852, endPoint y: 169, distance: 159.3
click at [852, 169] on span "ngx-slider" at bounding box center [855, 171] width 25 height 25
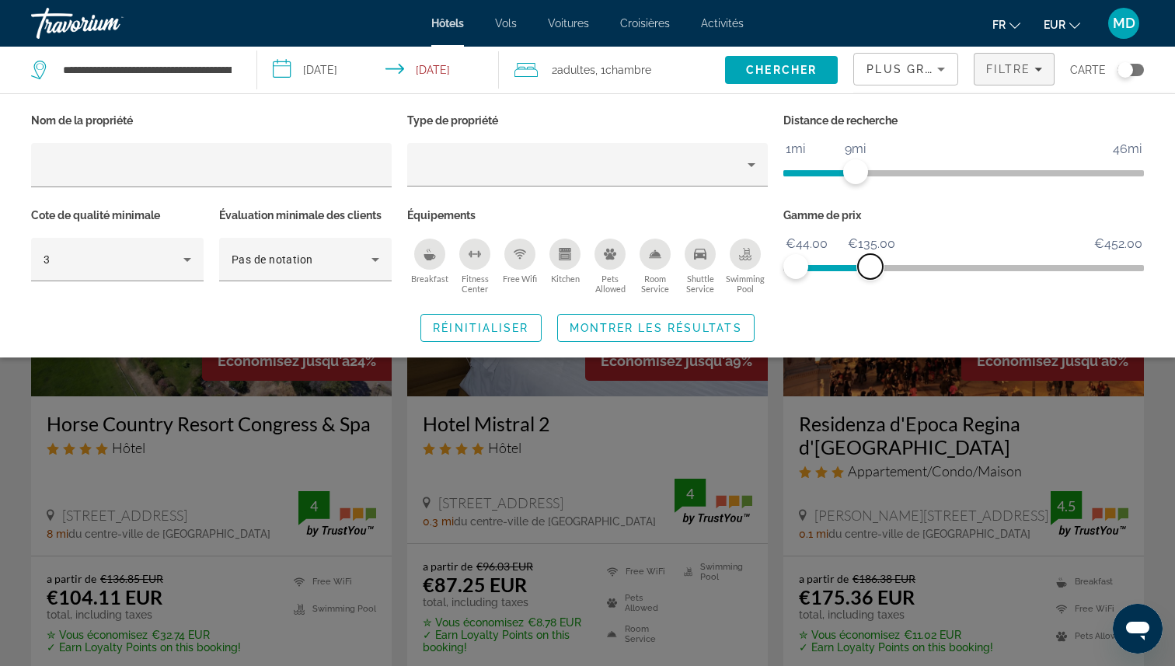
drag, startPoint x: 1131, startPoint y: 263, endPoint x: 870, endPoint y: 260, distance: 261.1
click at [870, 260] on span "ngx-slider-max" at bounding box center [870, 266] width 25 height 25
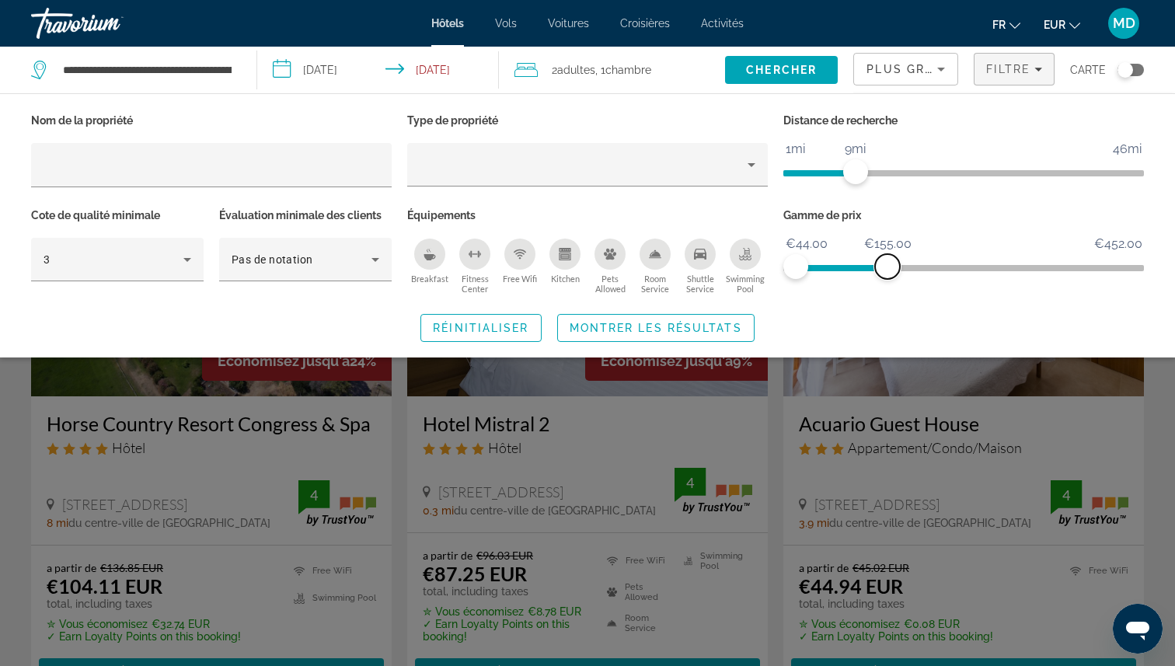
drag, startPoint x: 871, startPoint y: 268, endPoint x: 887, endPoint y: 268, distance: 15.5
click at [887, 268] on span "ngx-slider-max" at bounding box center [887, 266] width 25 height 25
click at [723, 322] on span "Montrer les résultats" at bounding box center [656, 328] width 172 height 12
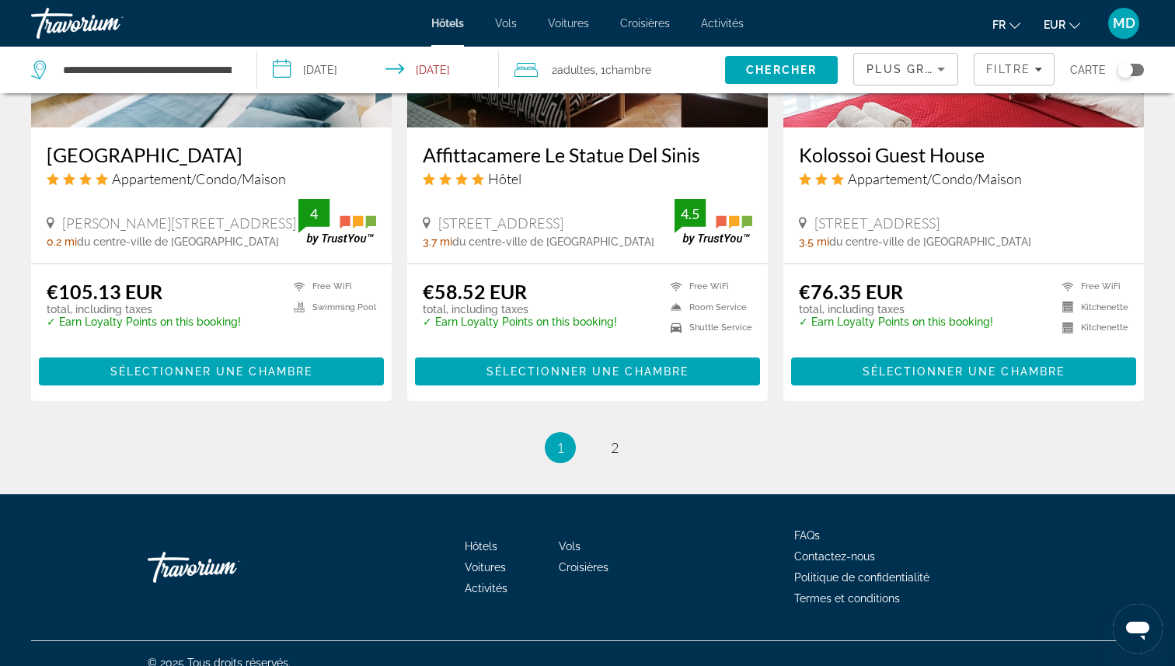
scroll to position [2022, 0]
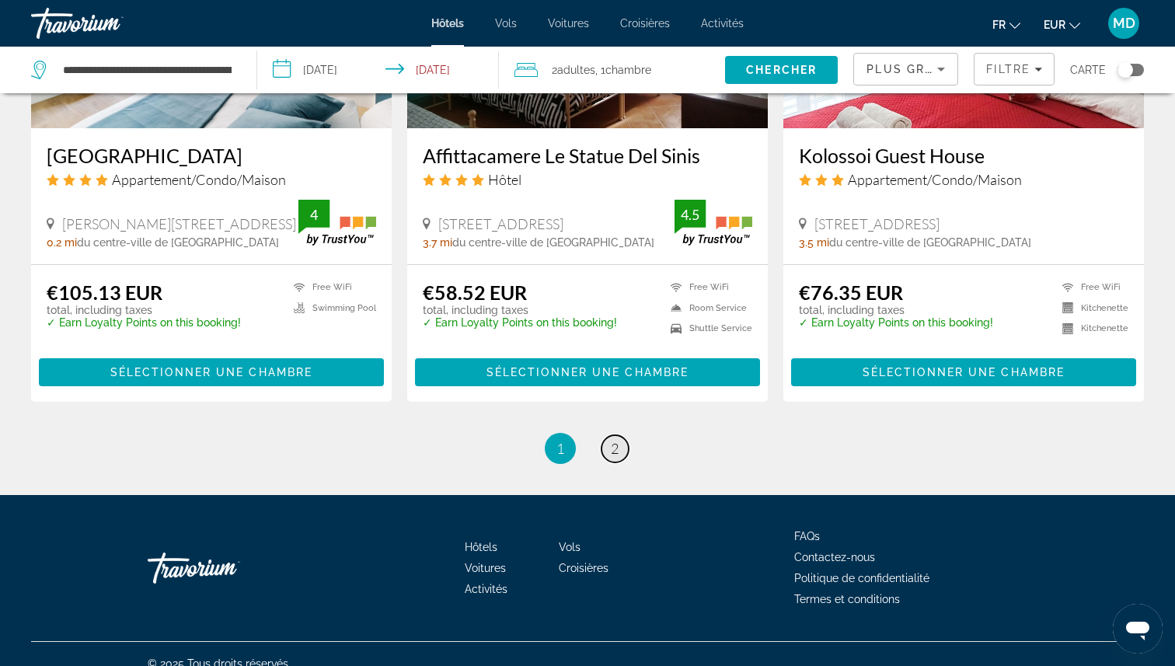
click at [615, 440] on span "2" at bounding box center [615, 448] width 8 height 17
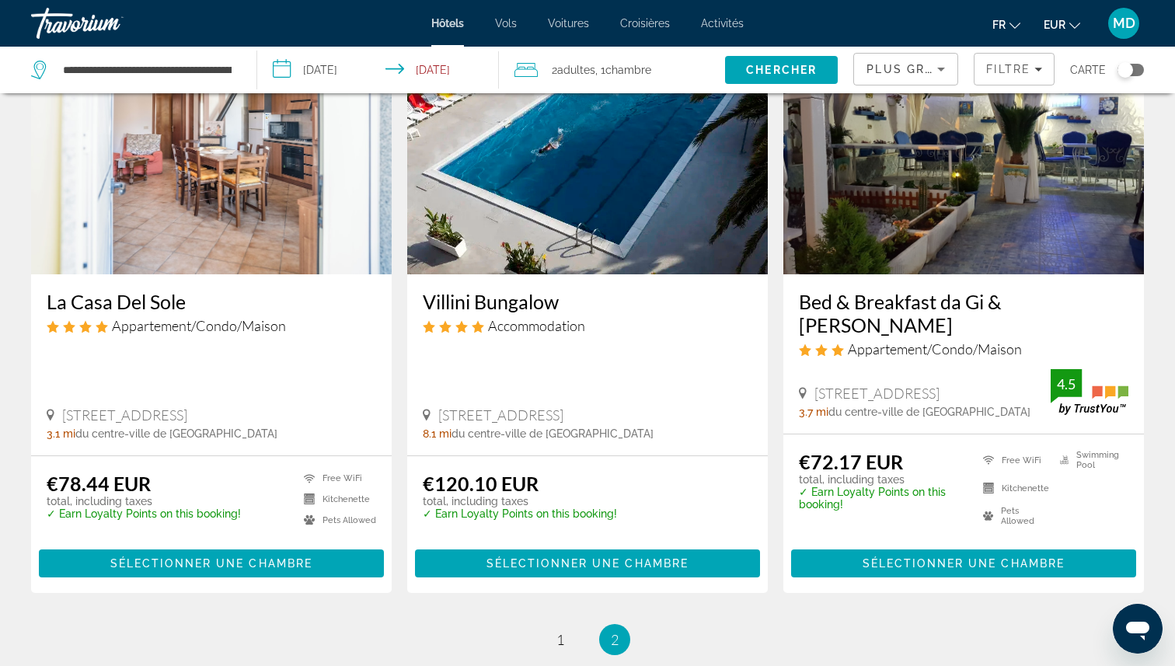
scroll to position [683, 0]
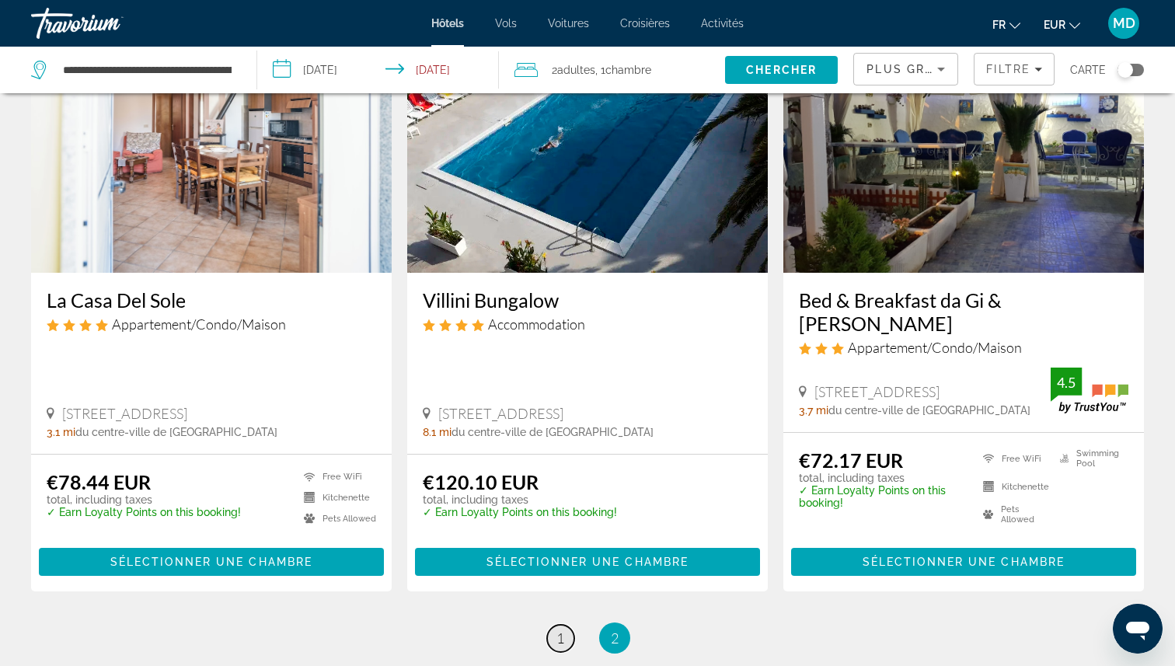
click at [547, 625] on link "page 1" at bounding box center [560, 638] width 27 height 27
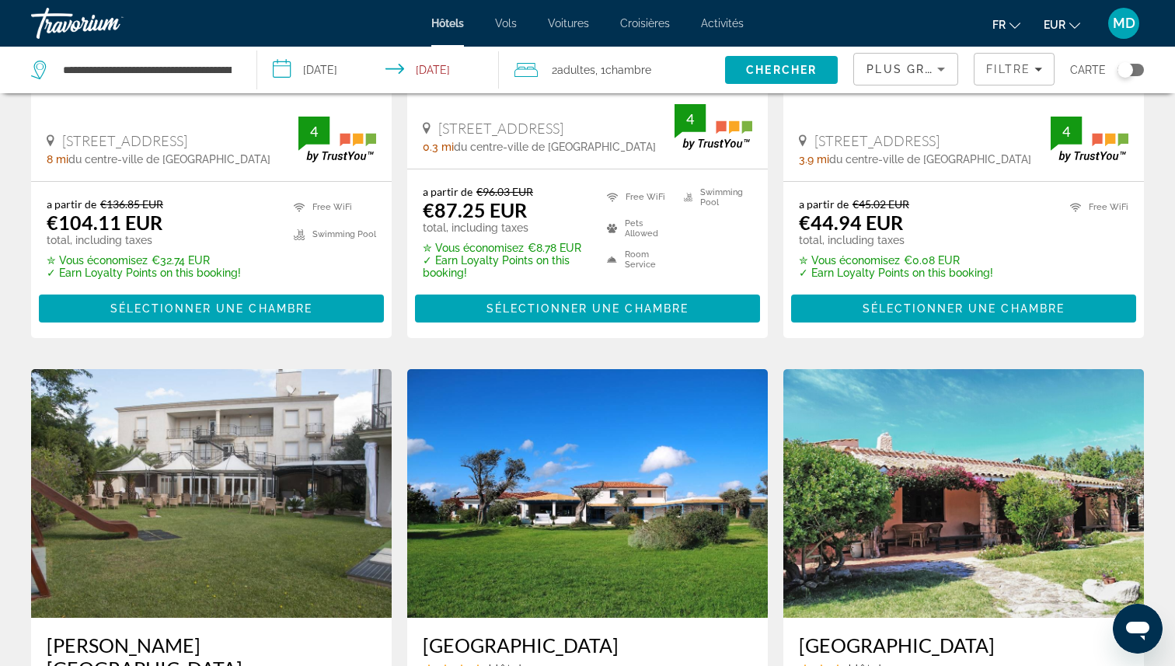
scroll to position [631, 0]
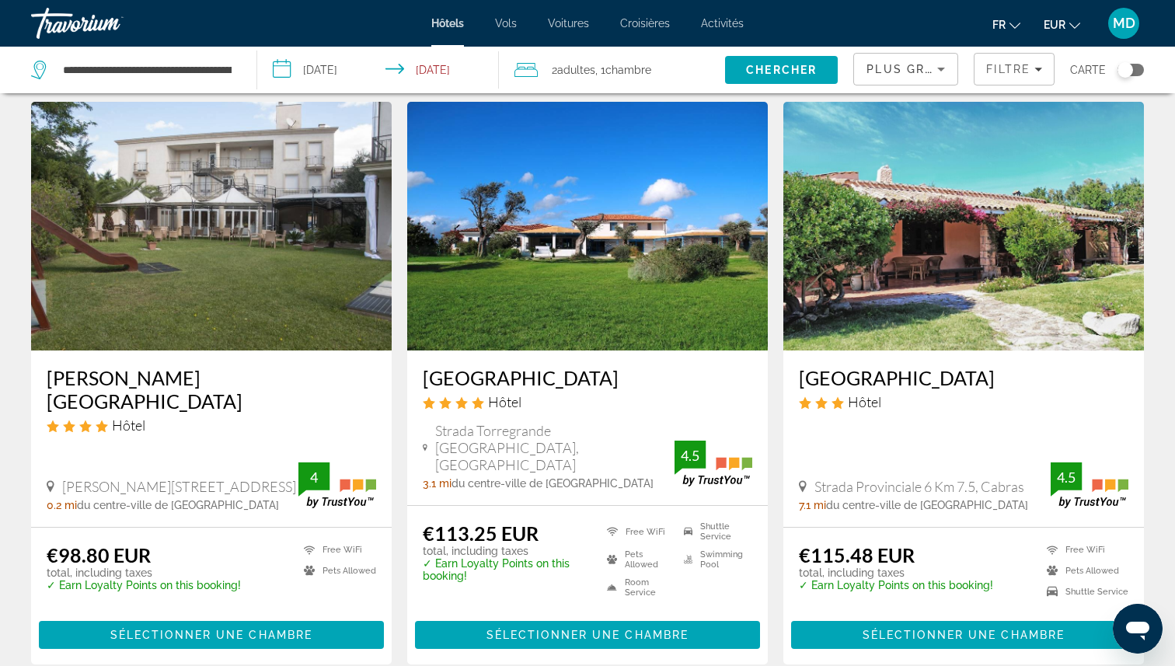
click at [158, 212] on img "Main content" at bounding box center [211, 226] width 361 height 249
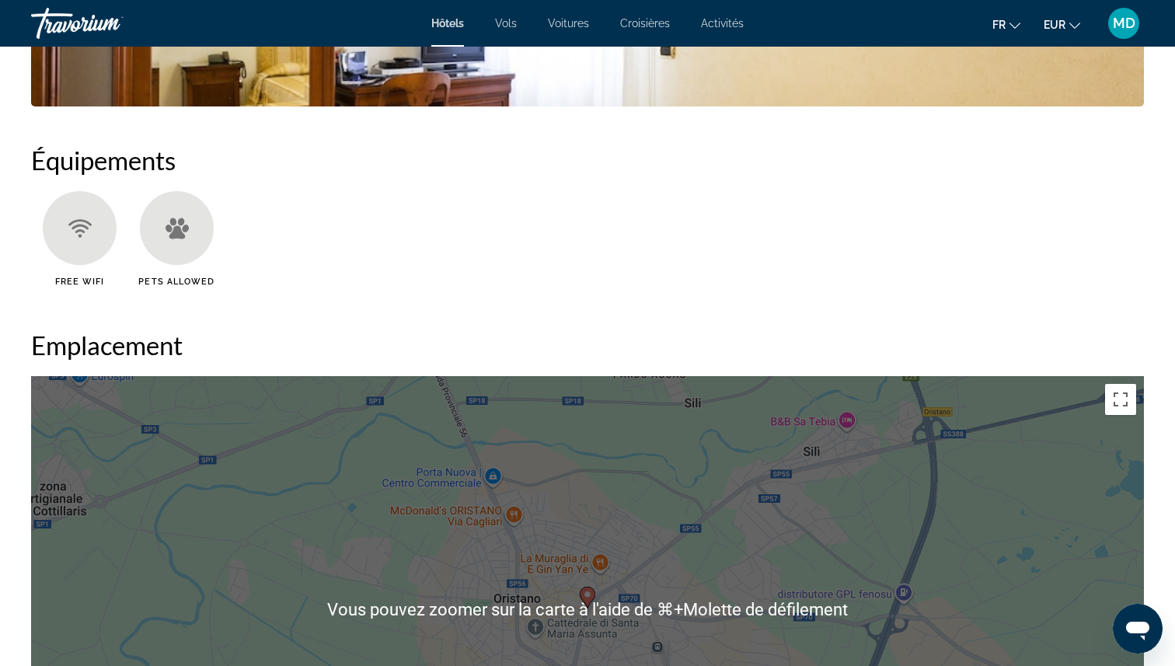
scroll to position [1107, 0]
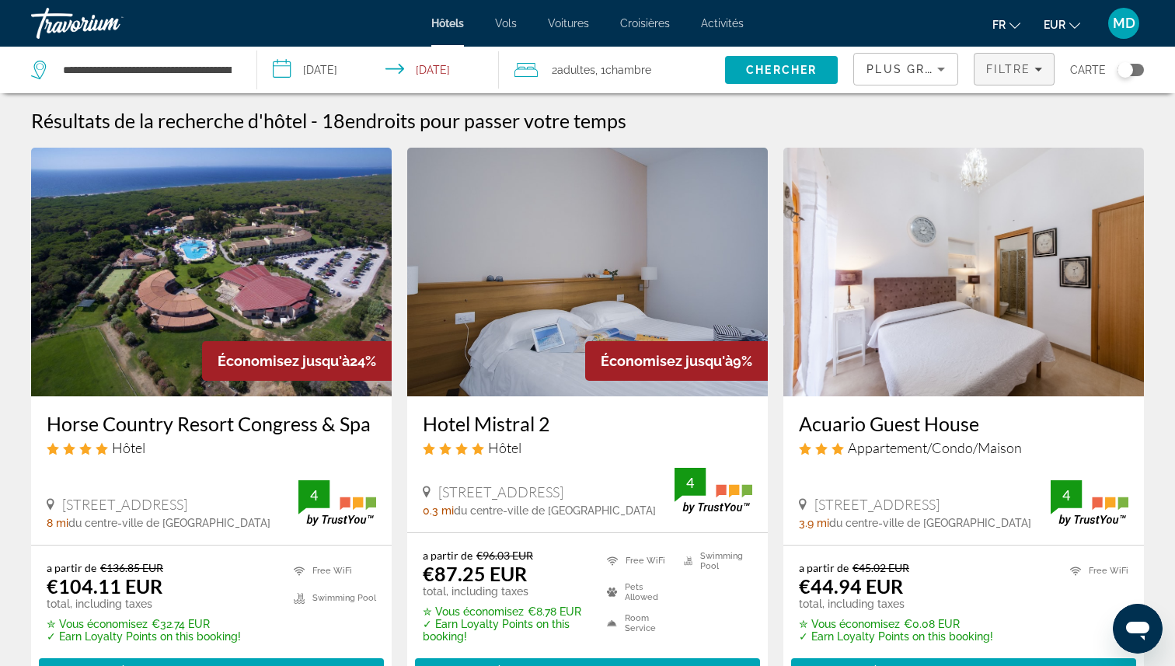
click at [985, 72] on span "Filters" at bounding box center [1013, 69] width 79 height 37
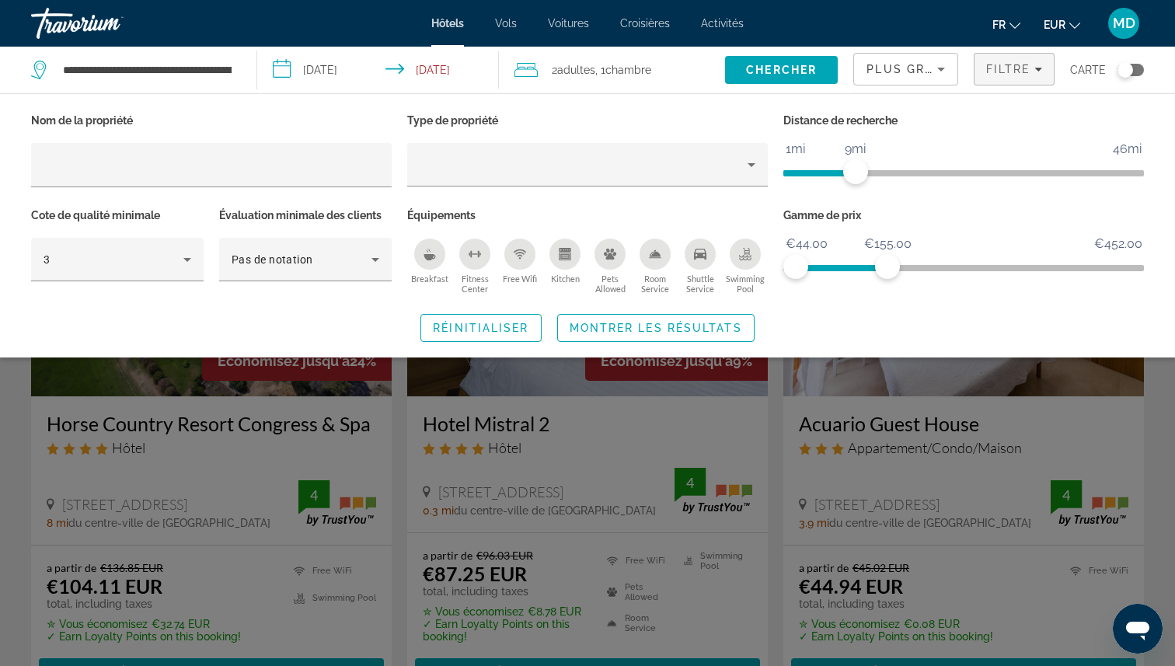
click at [752, 263] on div "Swimming Pool" at bounding box center [745, 254] width 31 height 31
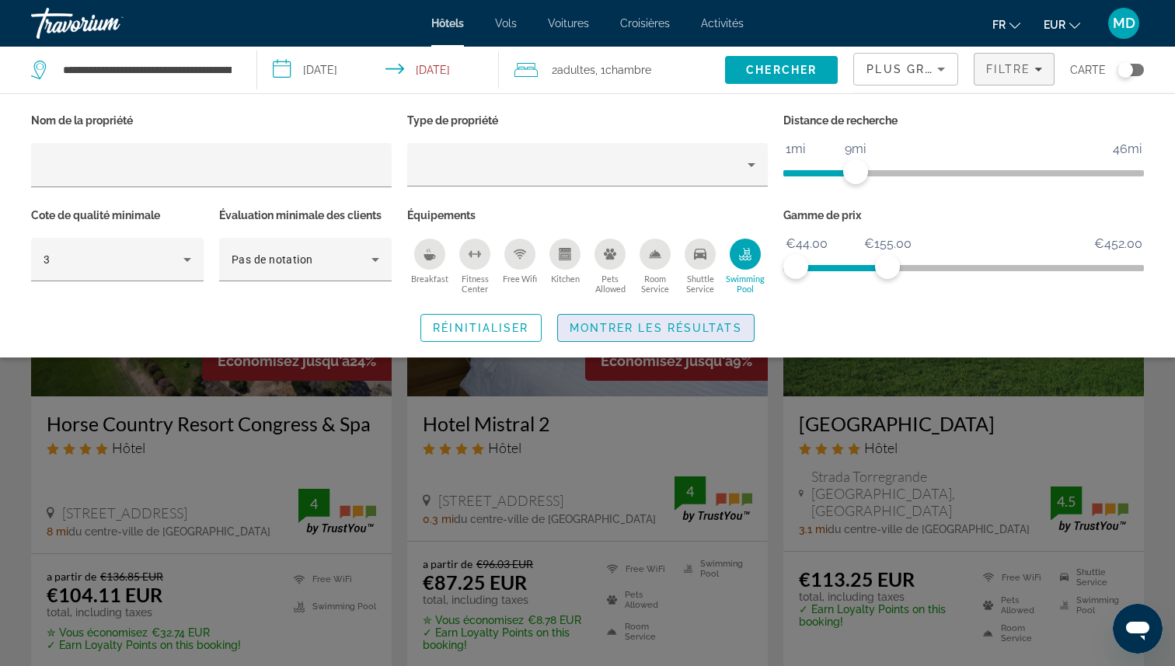
click at [712, 331] on span "Montrer les résultats" at bounding box center [656, 328] width 172 height 12
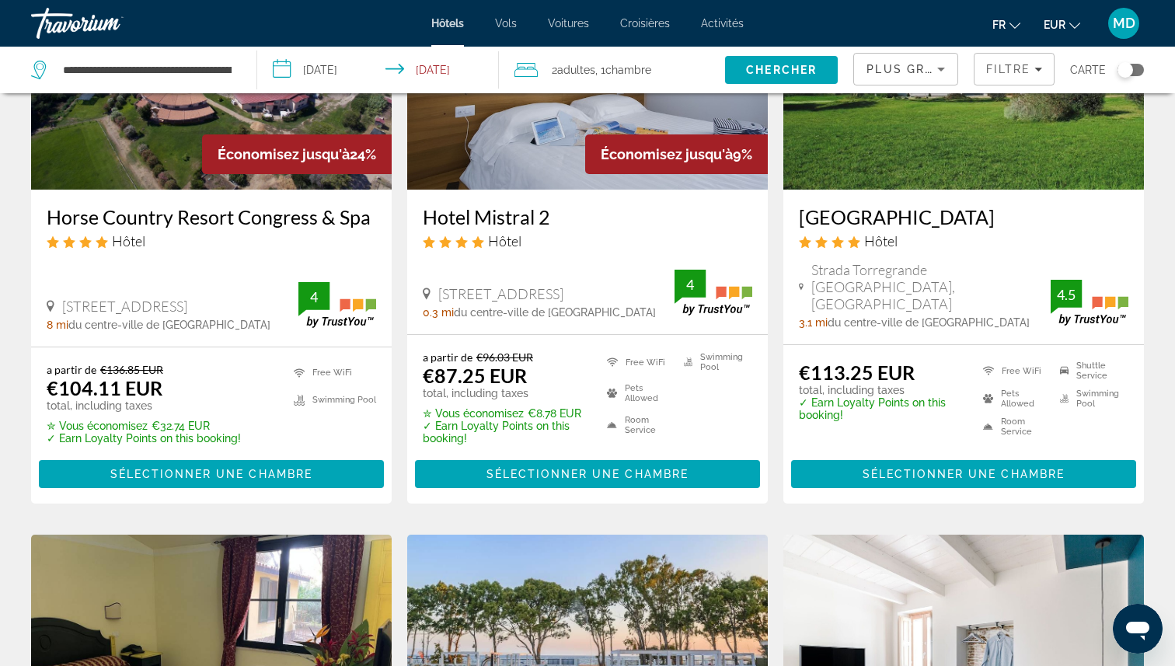
scroll to position [218, 0]
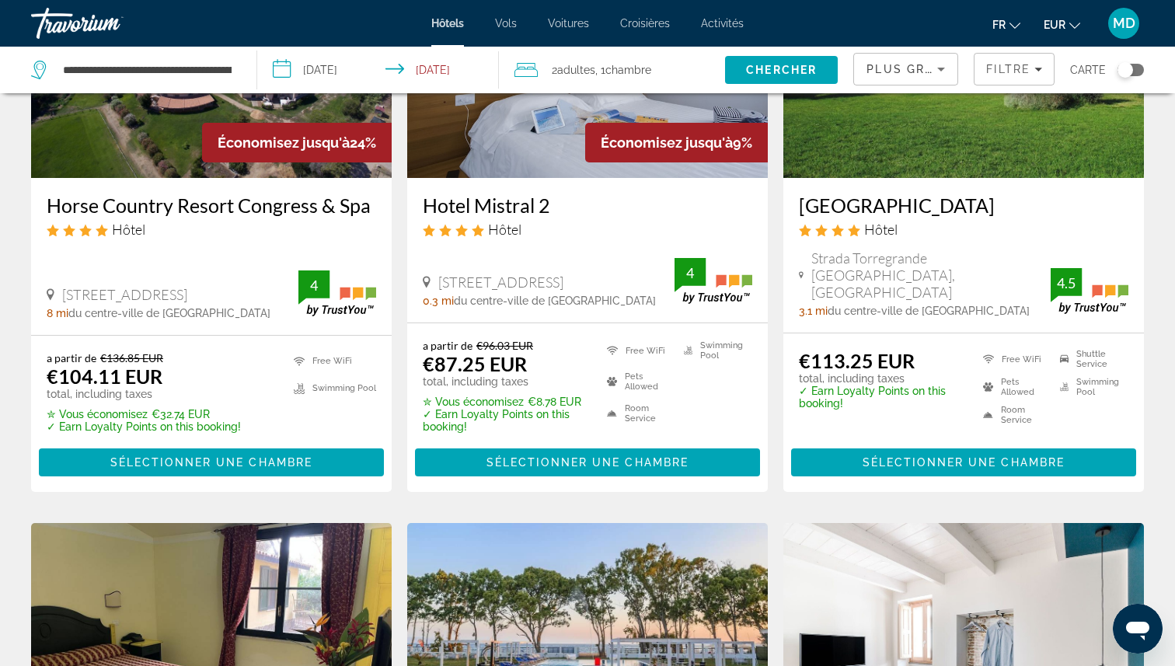
click at [997, 253] on div "[GEOGRAPHIC_DATA] Hôtel [GEOGRAPHIC_DATA], [GEOGRAPHIC_DATA] 3.1 mi du centre-v…" at bounding box center [963, 255] width 361 height 155
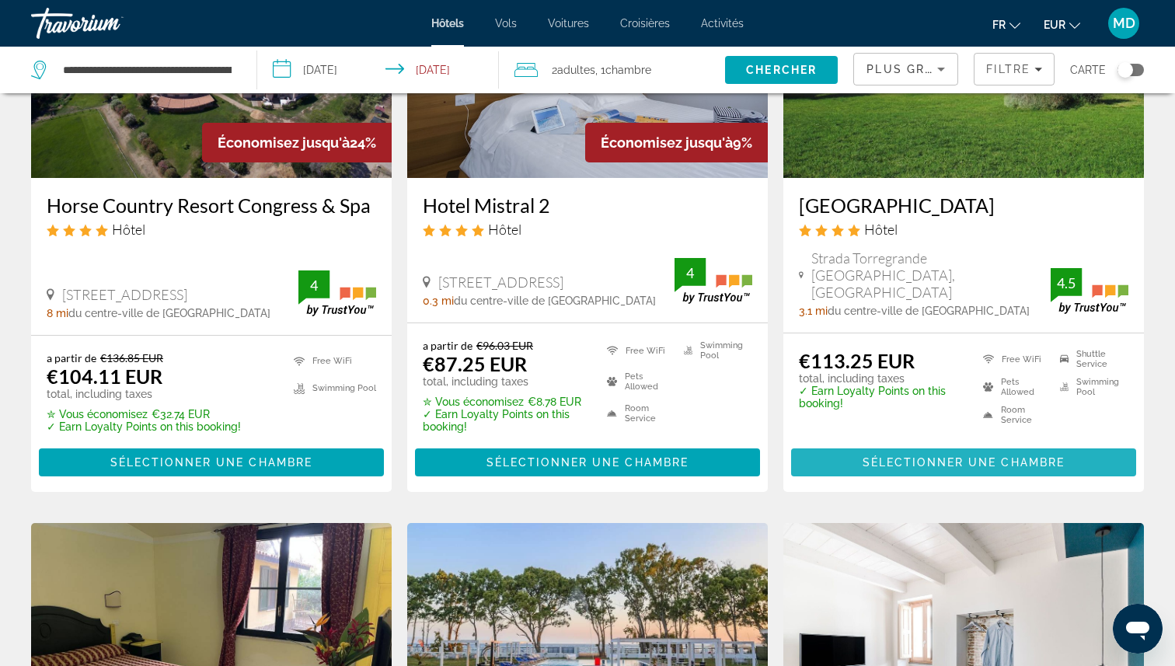
click at [929, 444] on span "Main content" at bounding box center [963, 462] width 345 height 37
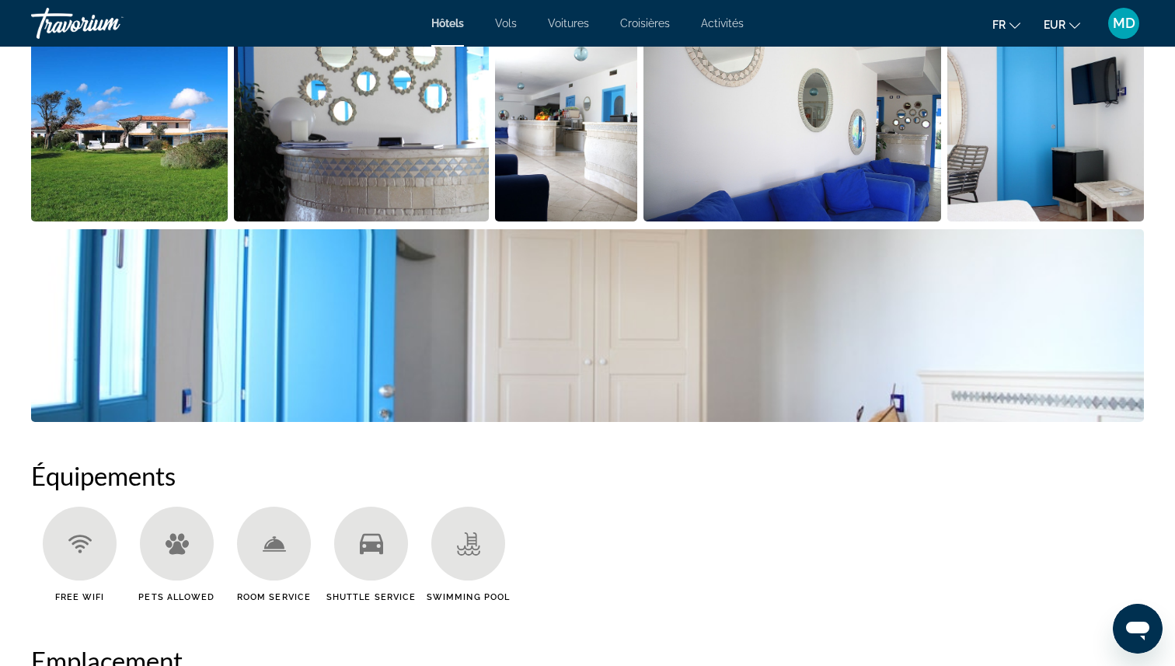
scroll to position [855, 0]
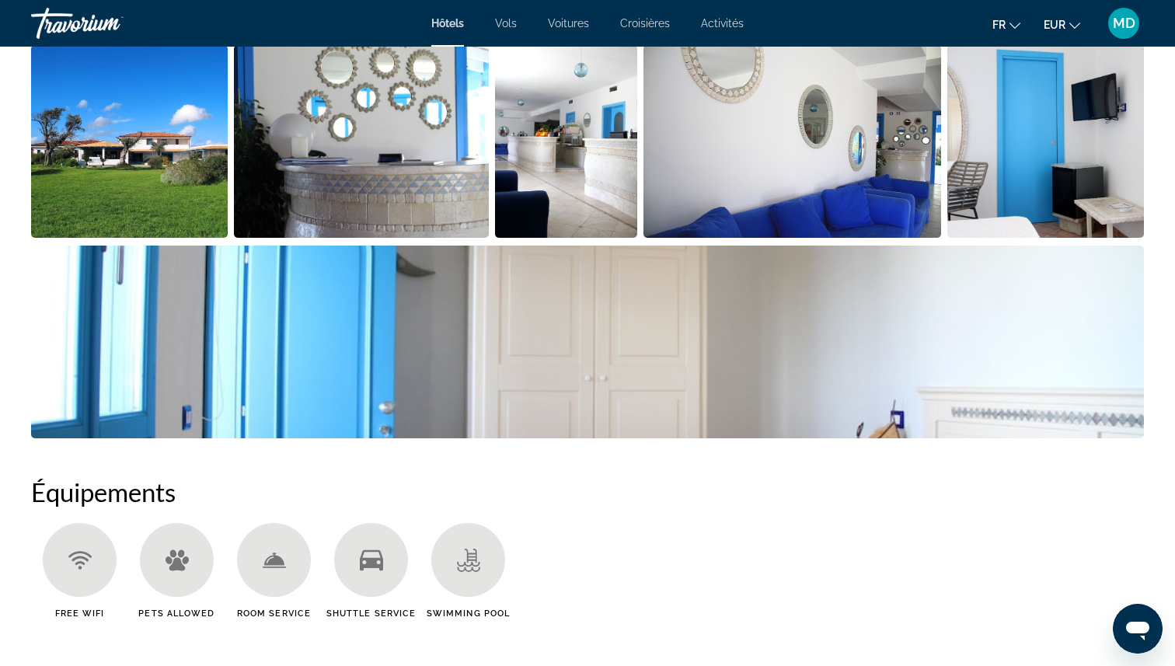
click at [857, 276] on img "Open full-screen image slider" at bounding box center [587, 342] width 1113 height 193
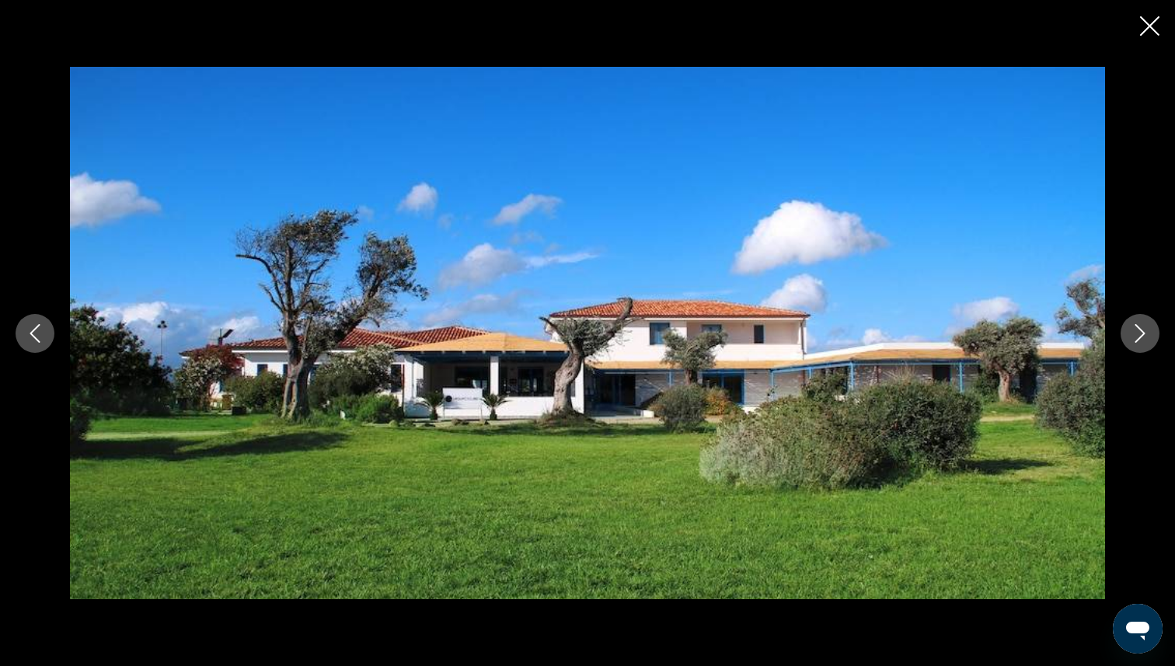
click at [1115, 335] on div "prev next" at bounding box center [587, 333] width 1175 height 533
click at [1134, 336] on icon "Next image" at bounding box center [1140, 333] width 19 height 19
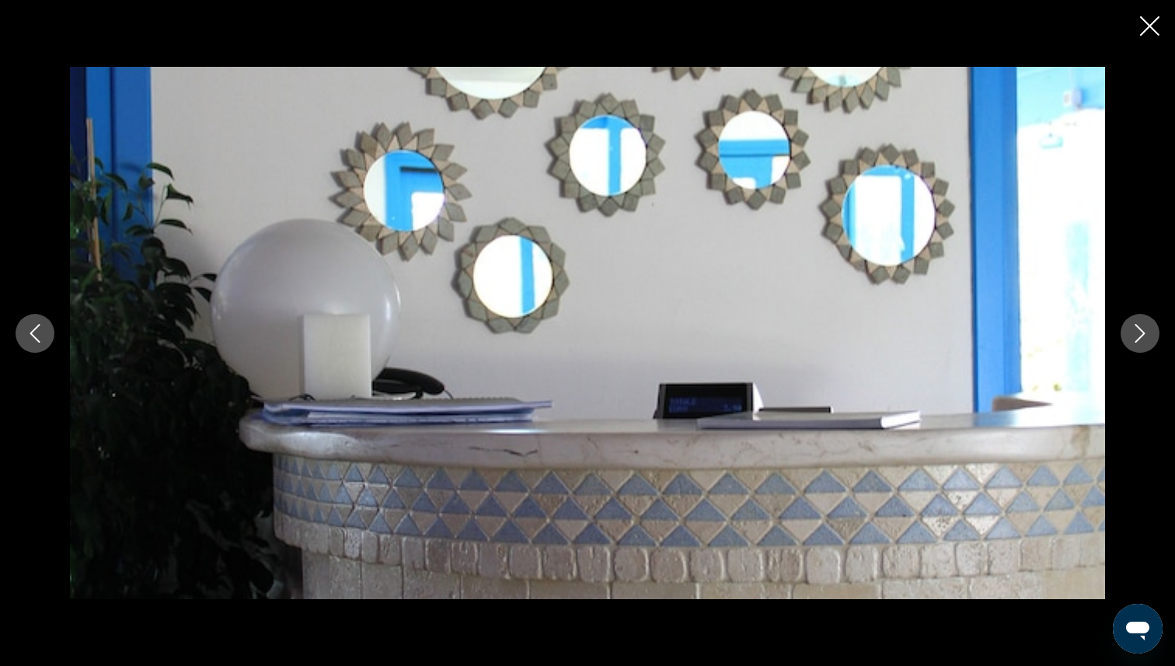
click at [1134, 336] on icon "Next image" at bounding box center [1140, 333] width 19 height 19
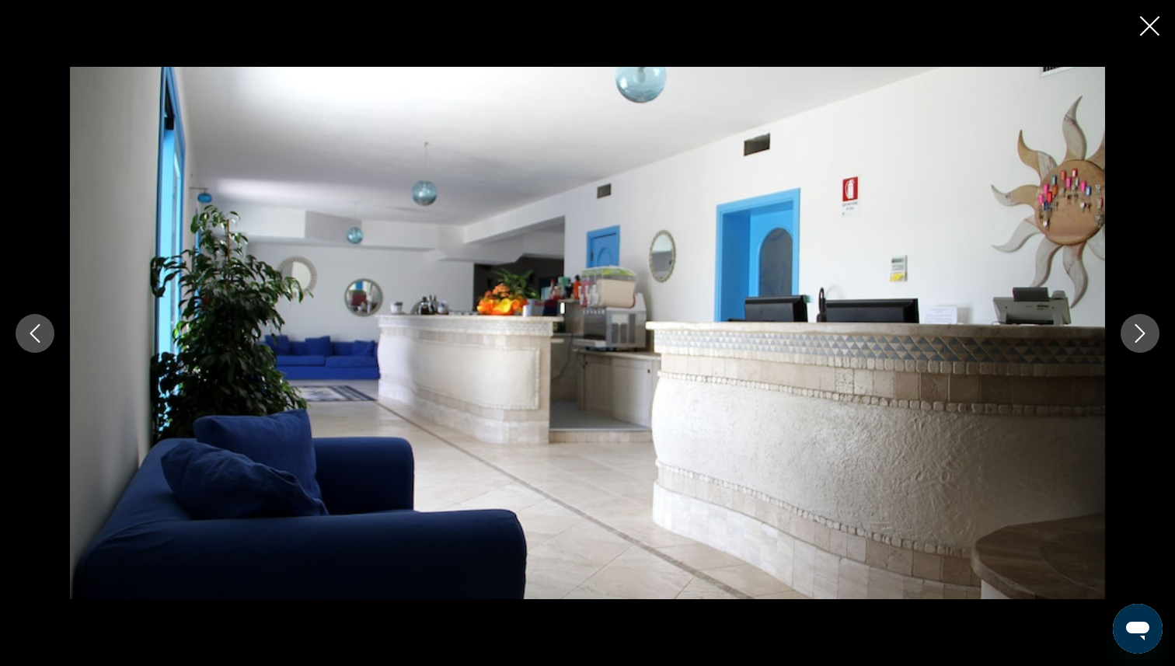
click at [1134, 336] on icon "Next image" at bounding box center [1140, 333] width 19 height 19
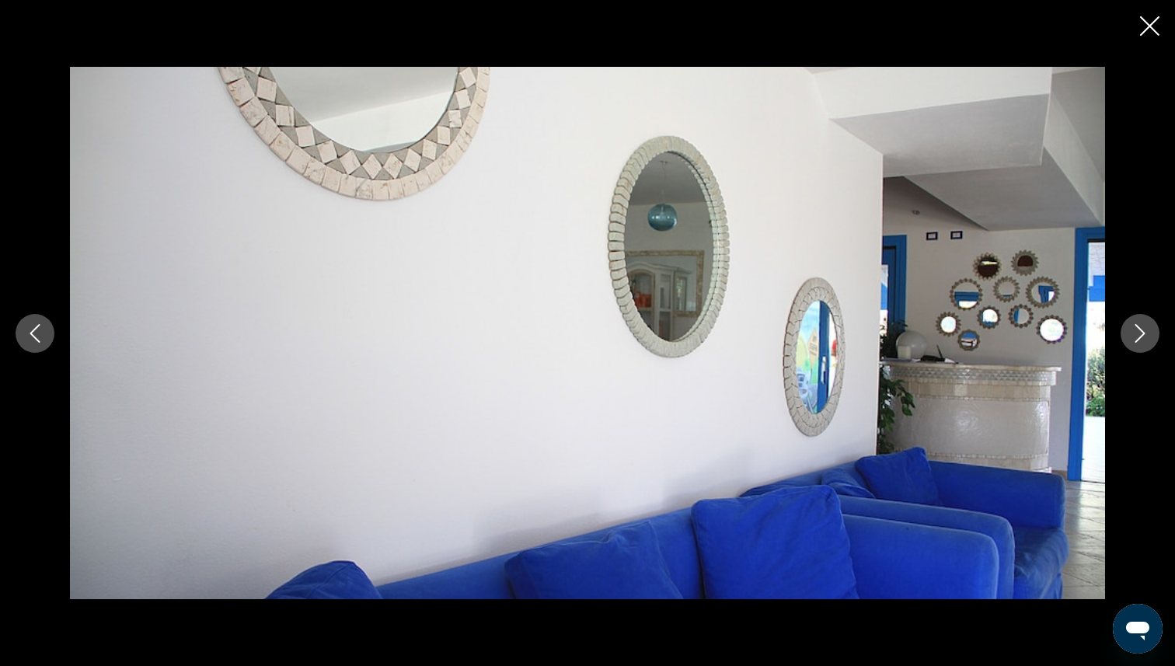
click at [1134, 336] on icon "Next image" at bounding box center [1140, 333] width 19 height 19
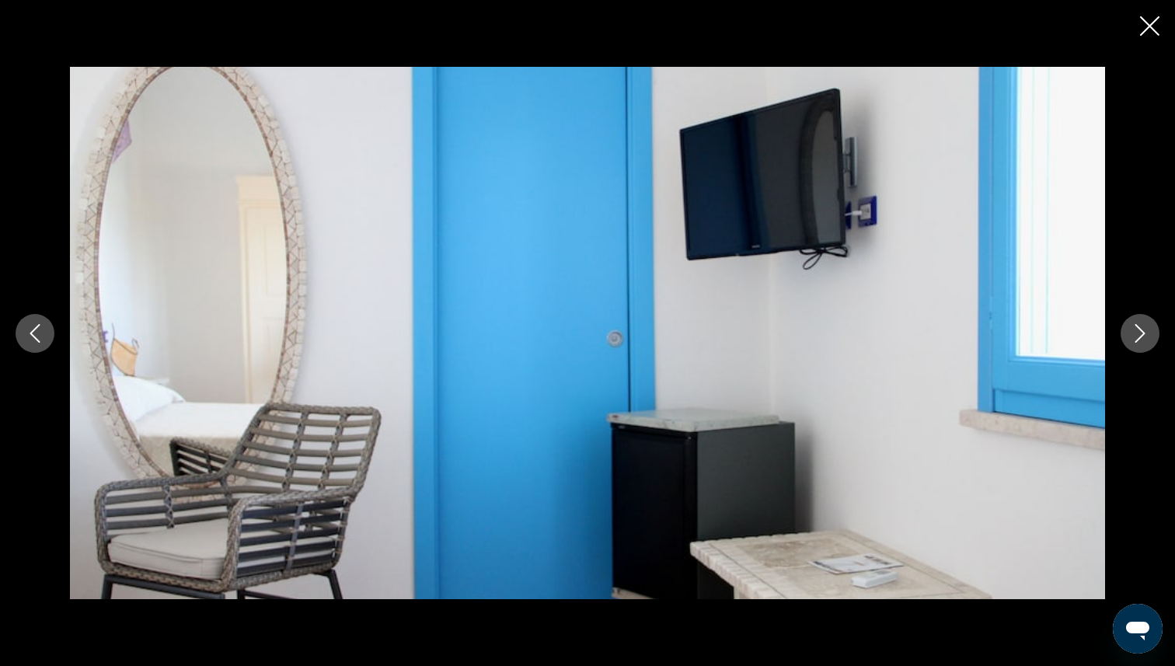
click at [1134, 336] on icon "Next image" at bounding box center [1140, 333] width 19 height 19
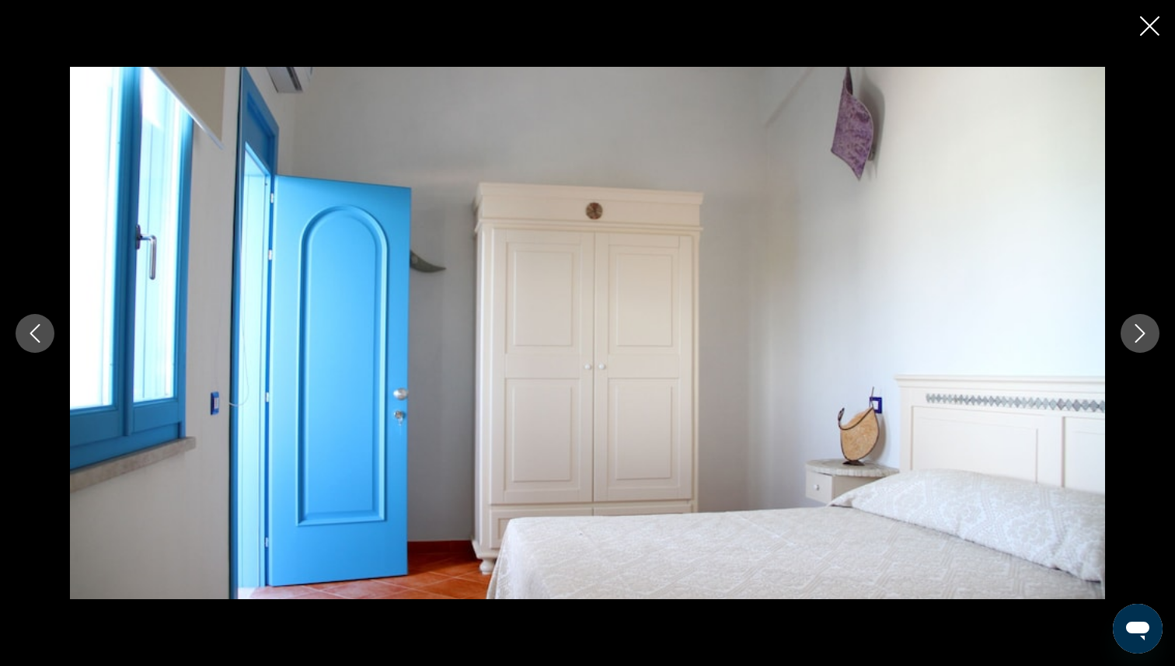
click at [1134, 336] on icon "Next image" at bounding box center [1140, 333] width 19 height 19
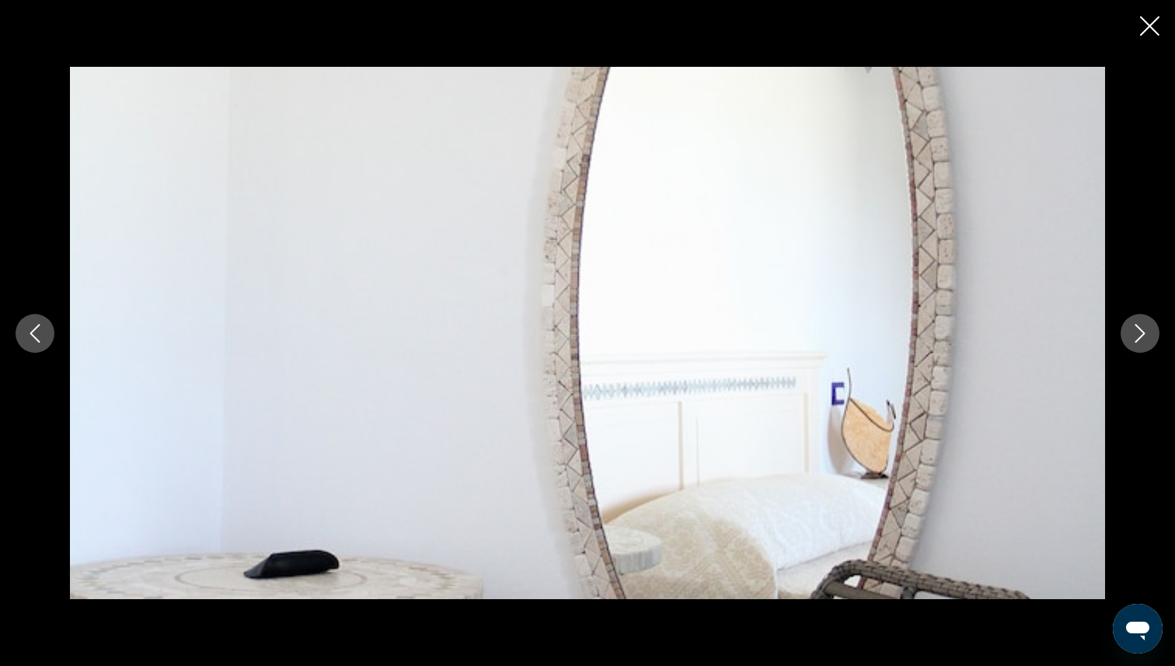
click at [1134, 336] on icon "Next image" at bounding box center [1140, 333] width 19 height 19
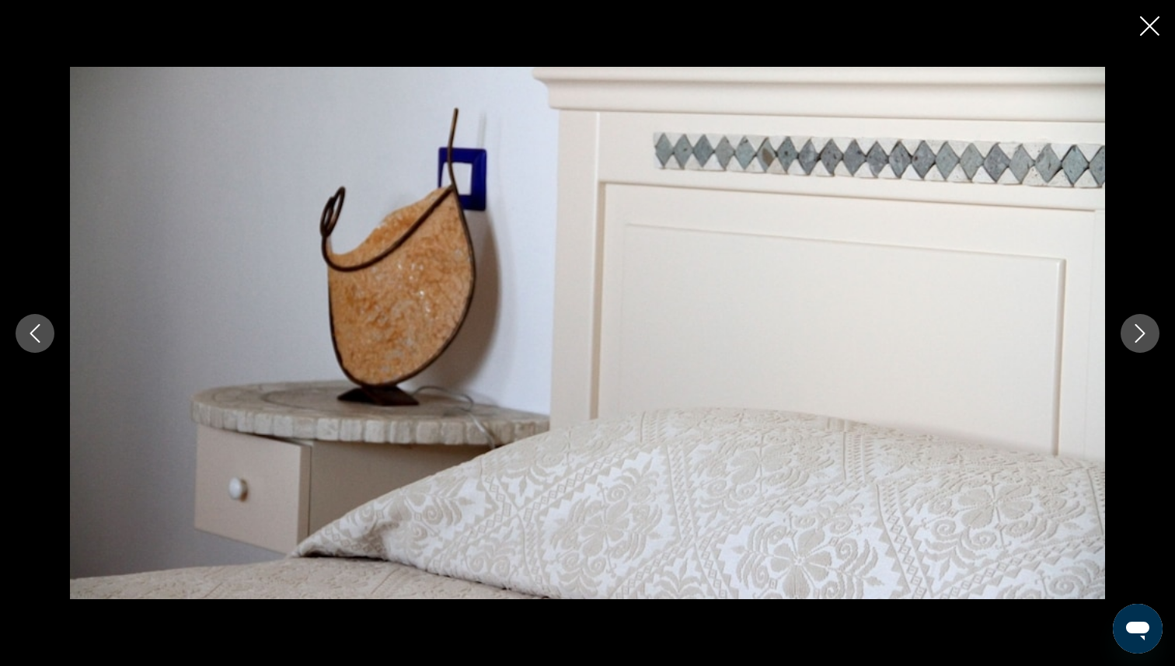
click at [1134, 336] on icon "Next image" at bounding box center [1140, 333] width 19 height 19
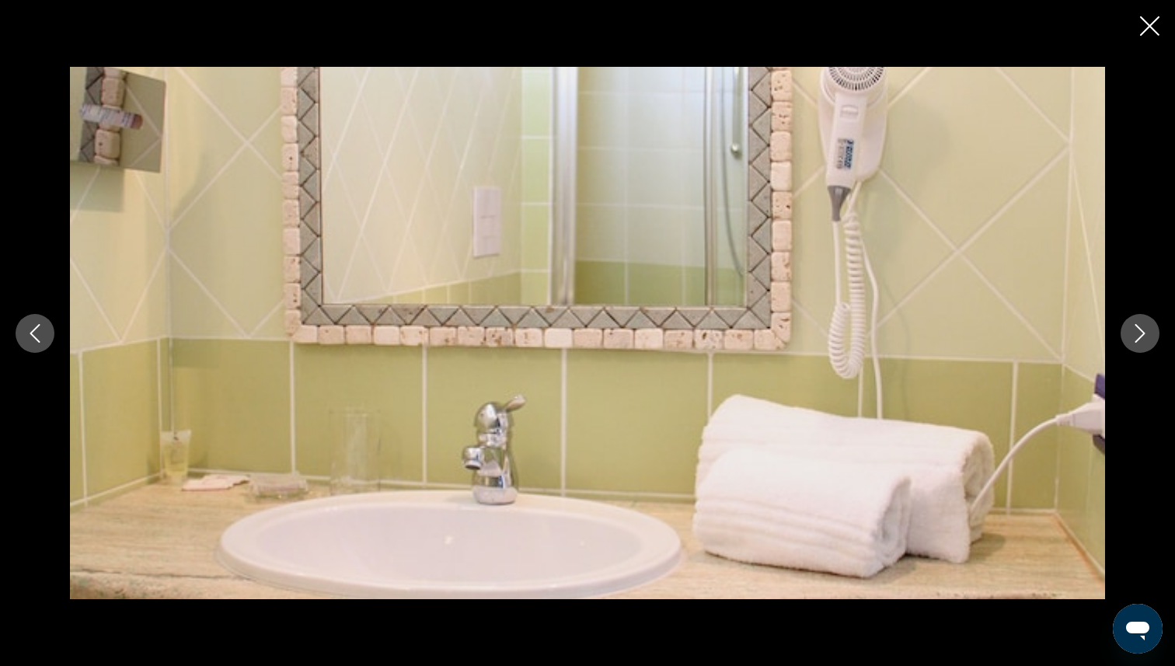
click at [1134, 336] on icon "Next image" at bounding box center [1140, 333] width 19 height 19
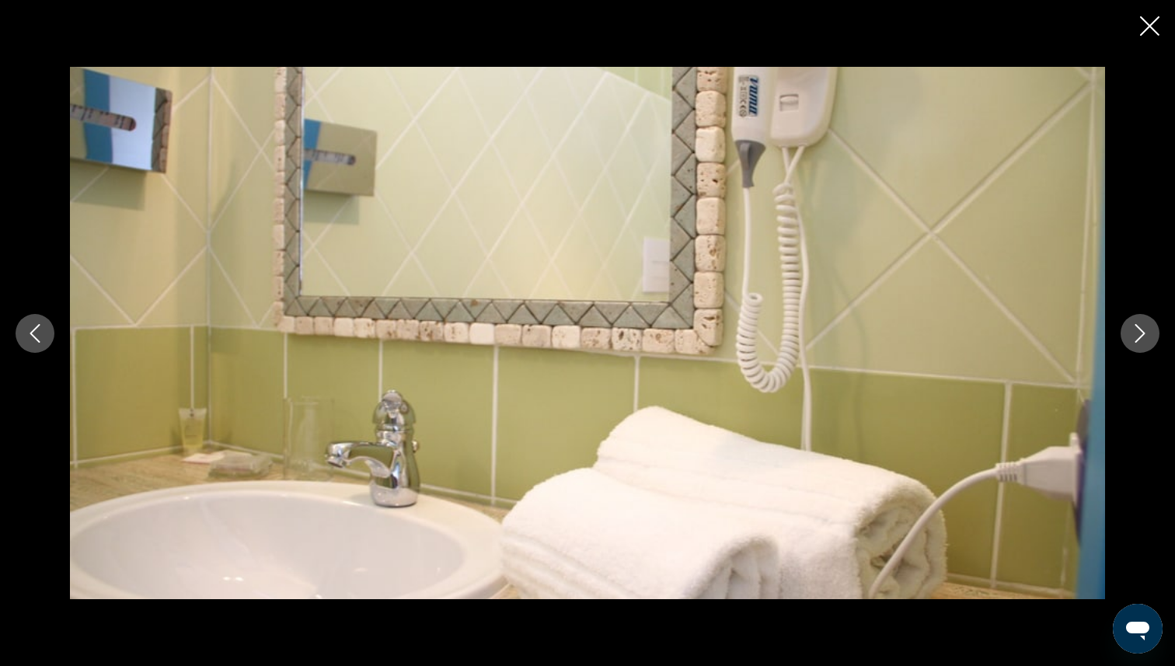
click at [1134, 336] on icon "Next image" at bounding box center [1140, 333] width 19 height 19
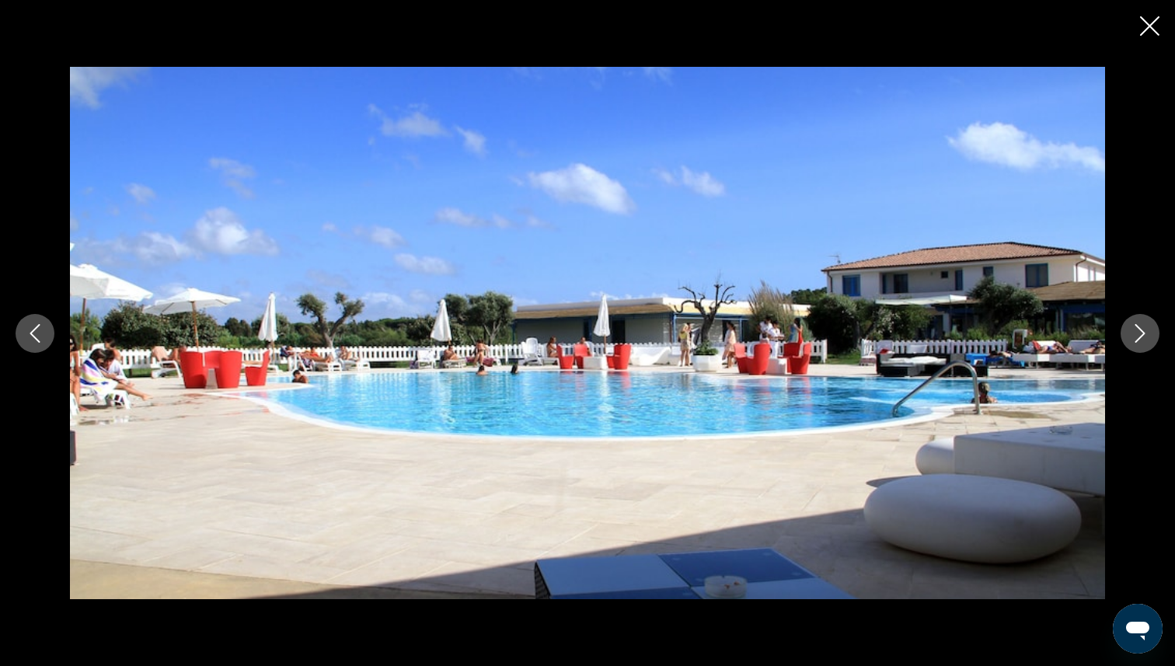
click at [1134, 336] on icon "Next image" at bounding box center [1140, 333] width 19 height 19
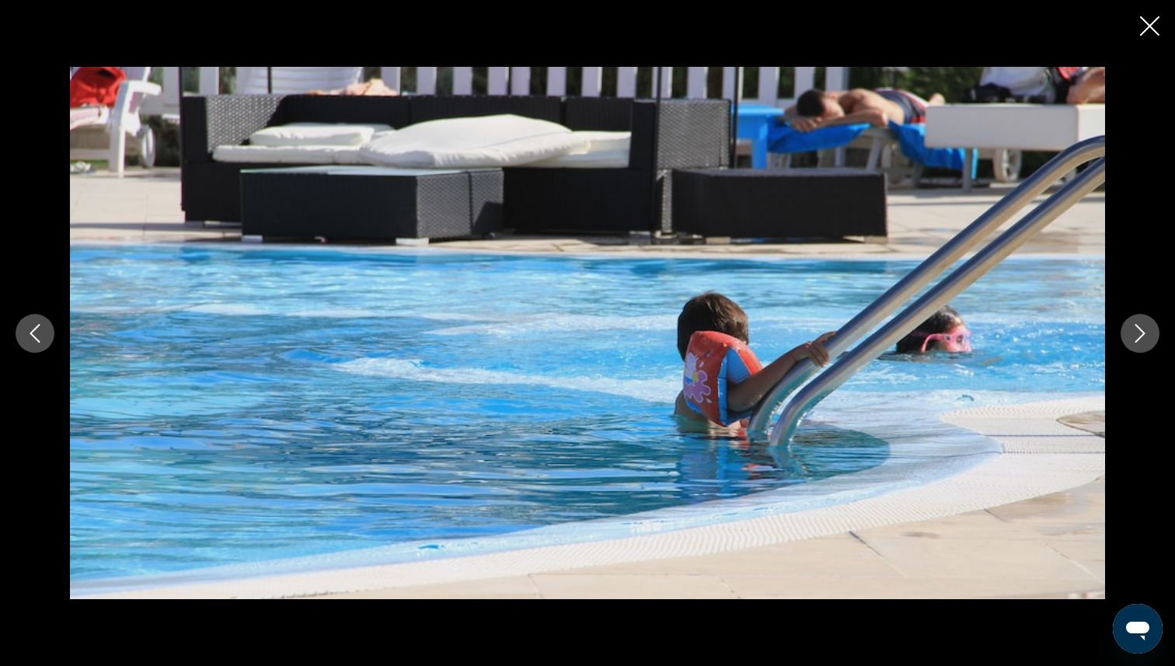
click at [1134, 336] on icon "Next image" at bounding box center [1140, 333] width 19 height 19
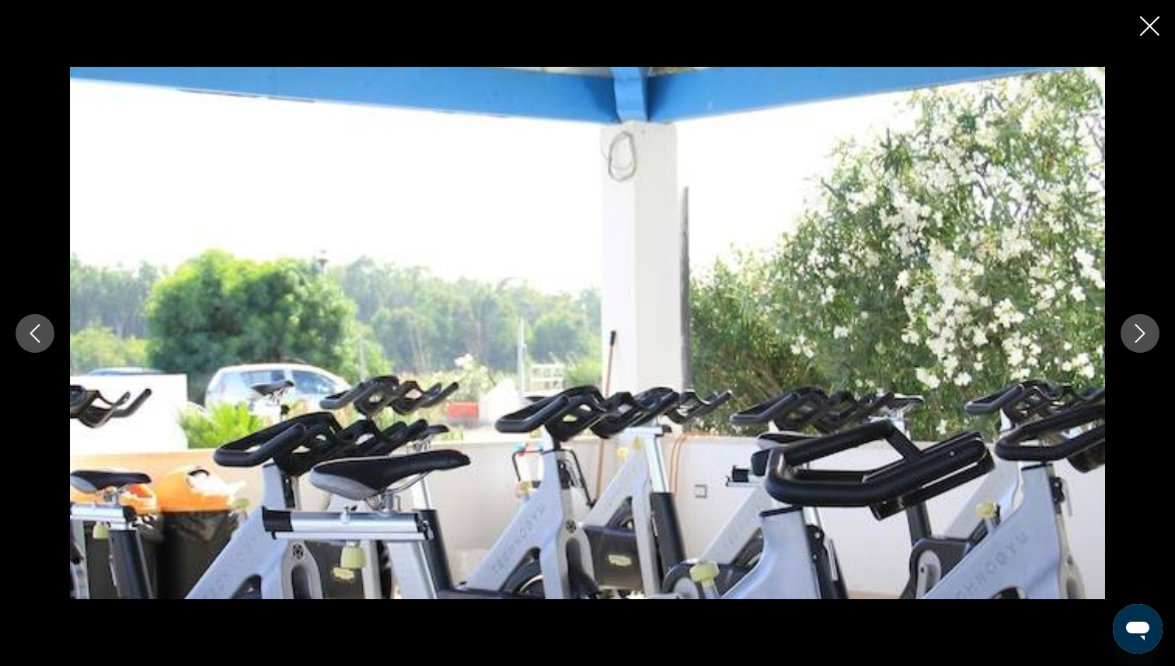
click at [42, 351] on div "prev next" at bounding box center [587, 333] width 1175 height 533
click at [40, 342] on icon "Previous image" at bounding box center [35, 333] width 10 height 19
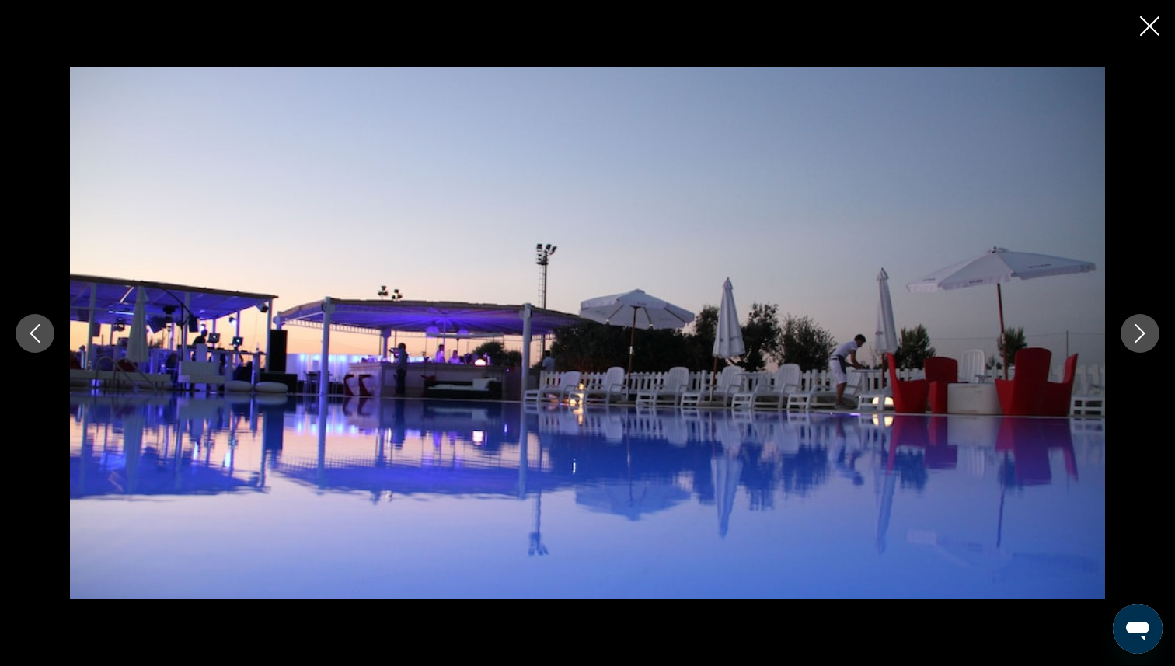
click at [40, 342] on icon "Previous image" at bounding box center [35, 333] width 10 height 19
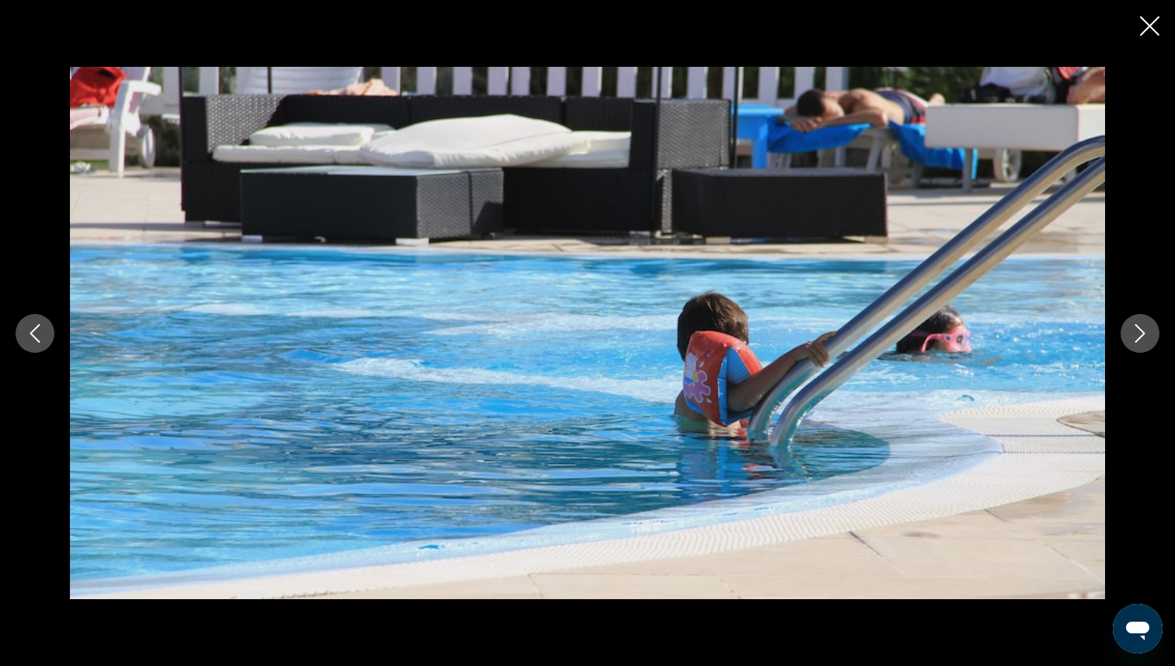
click at [40, 342] on icon "Previous image" at bounding box center [35, 333] width 10 height 19
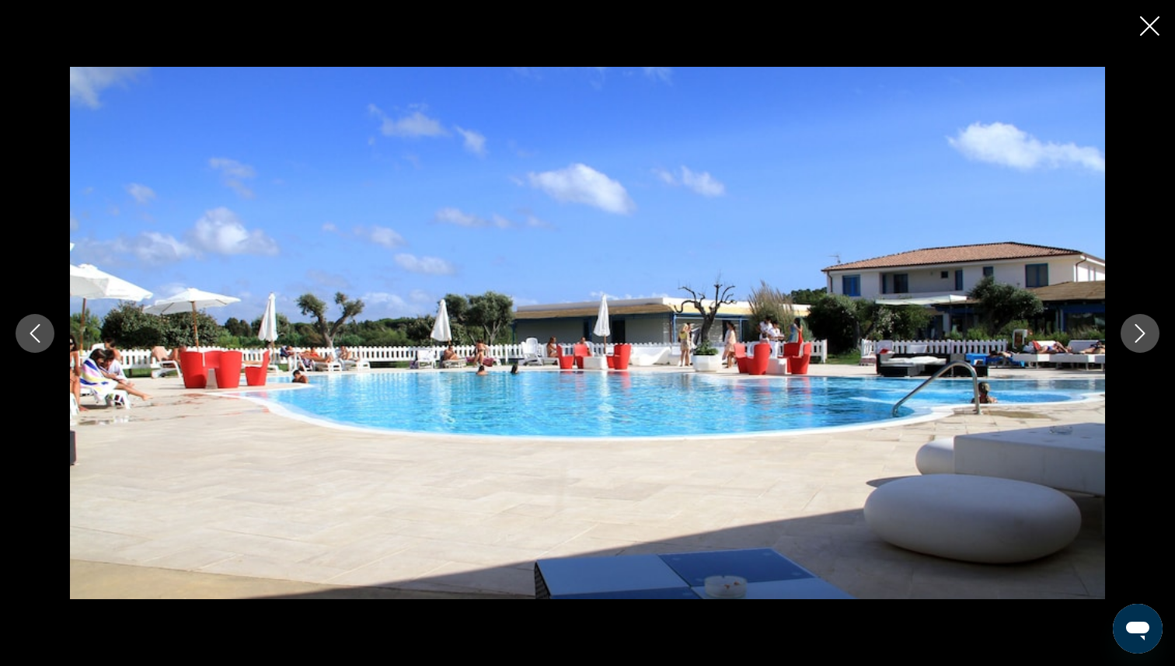
click at [1141, 23] on icon "Close slideshow" at bounding box center [1149, 25] width 19 height 19
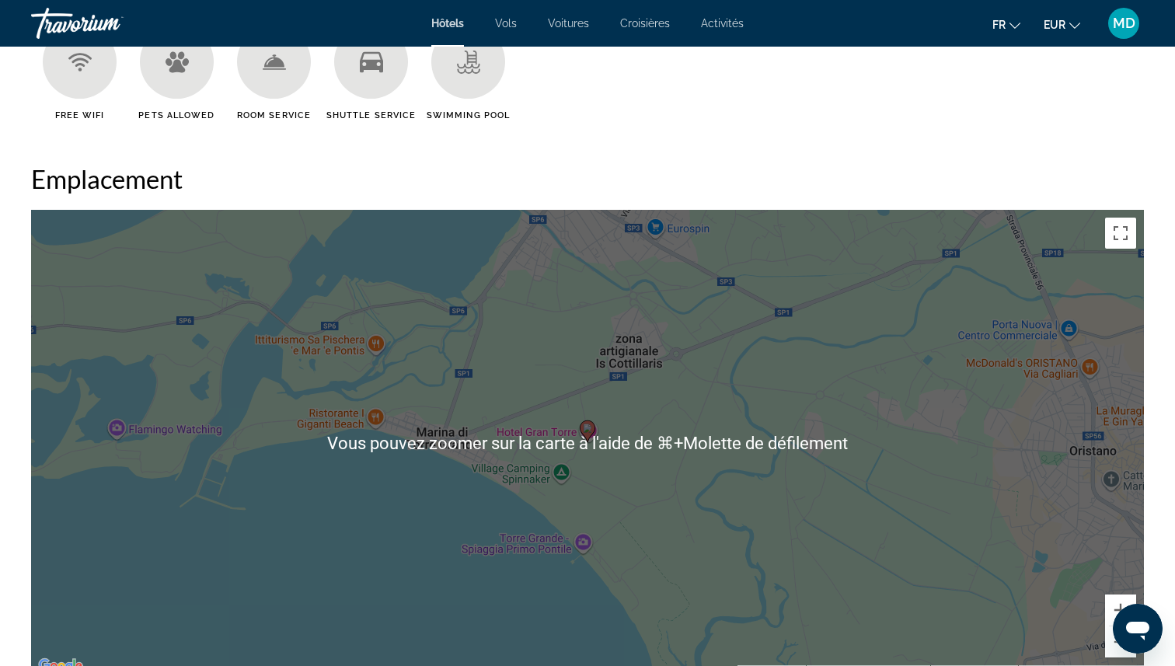
scroll to position [1356, 0]
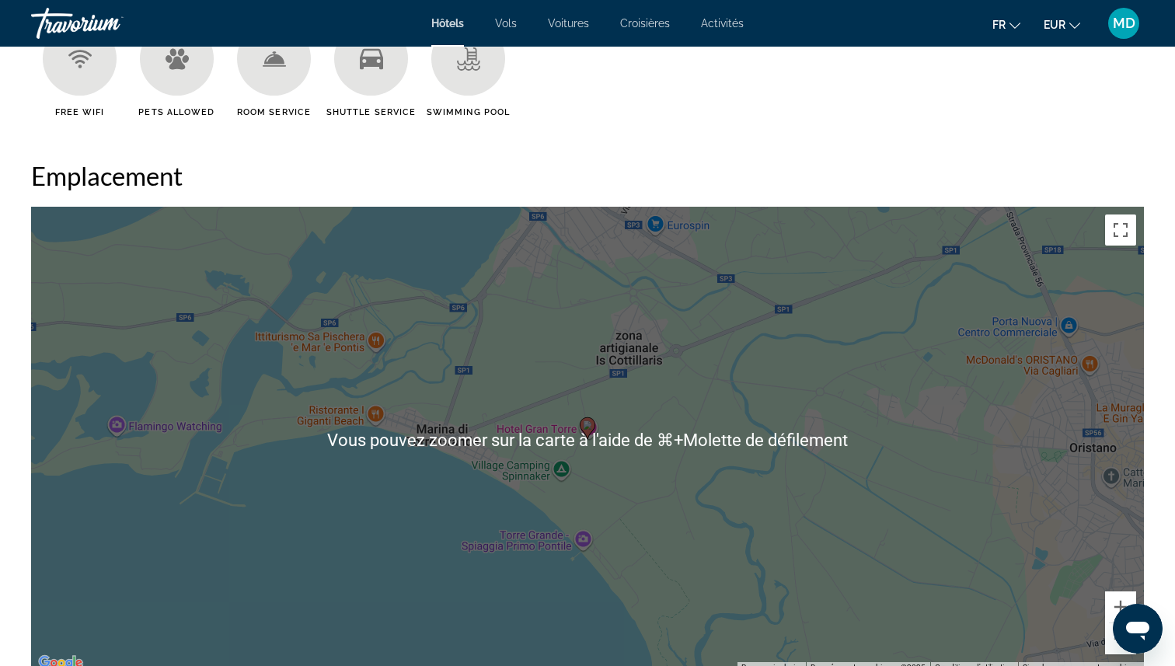
click at [803, 426] on div "Pour activer le glissement avec le clavier, appuyez sur Alt+Entrée. Une fois ce…" at bounding box center [587, 440] width 1113 height 466
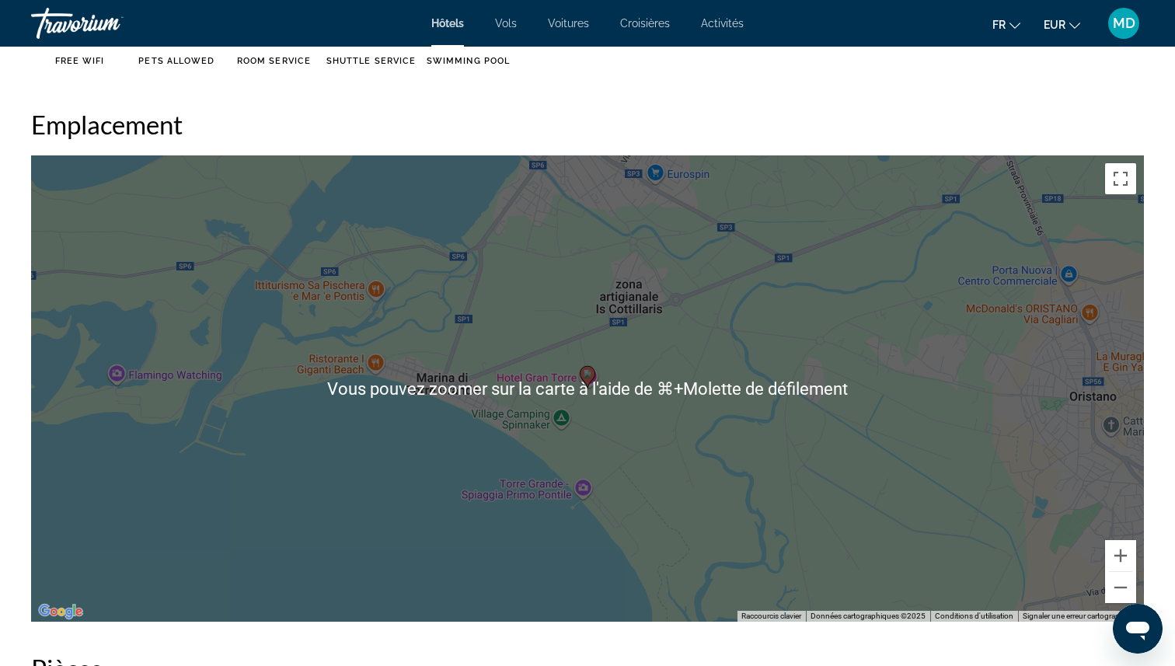
scroll to position [1416, 0]
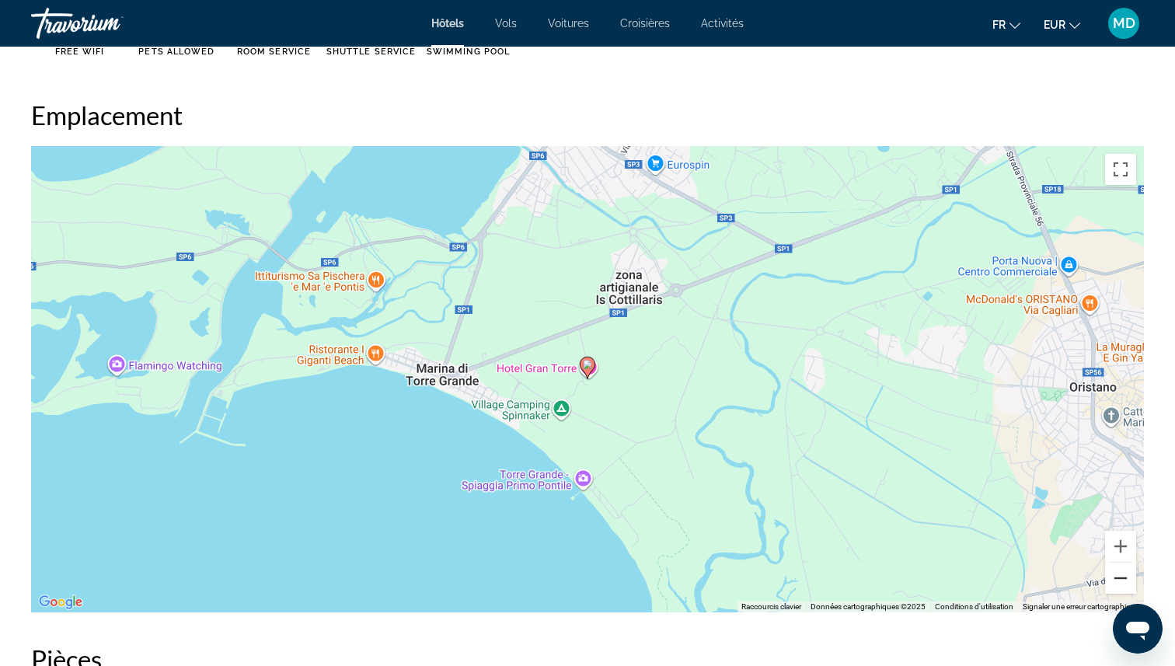
click at [1122, 577] on button "Zoom arrière" at bounding box center [1120, 578] width 31 height 31
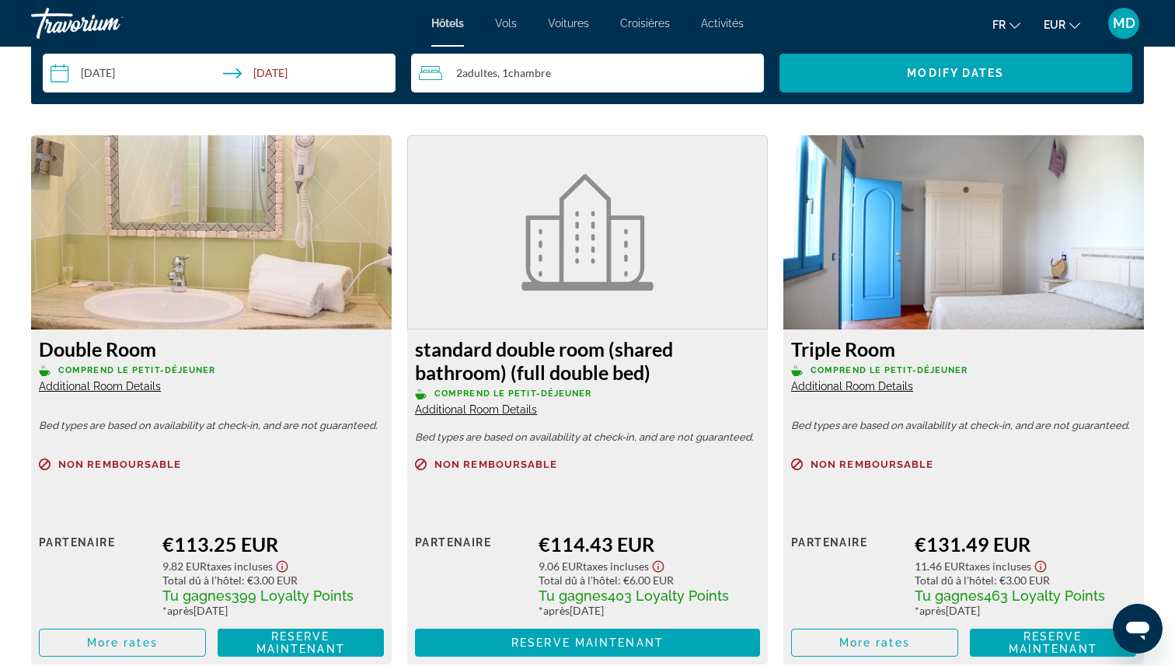
scroll to position [1982, 0]
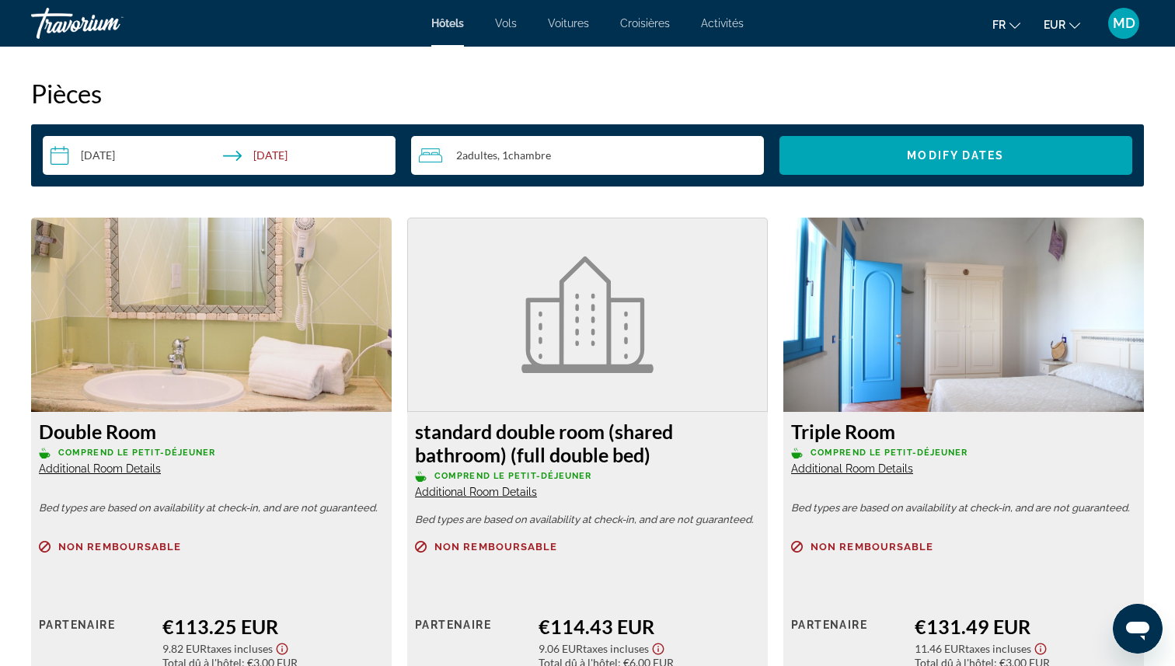
click at [126, 469] on span "Additional Room Details" at bounding box center [100, 468] width 122 height 12
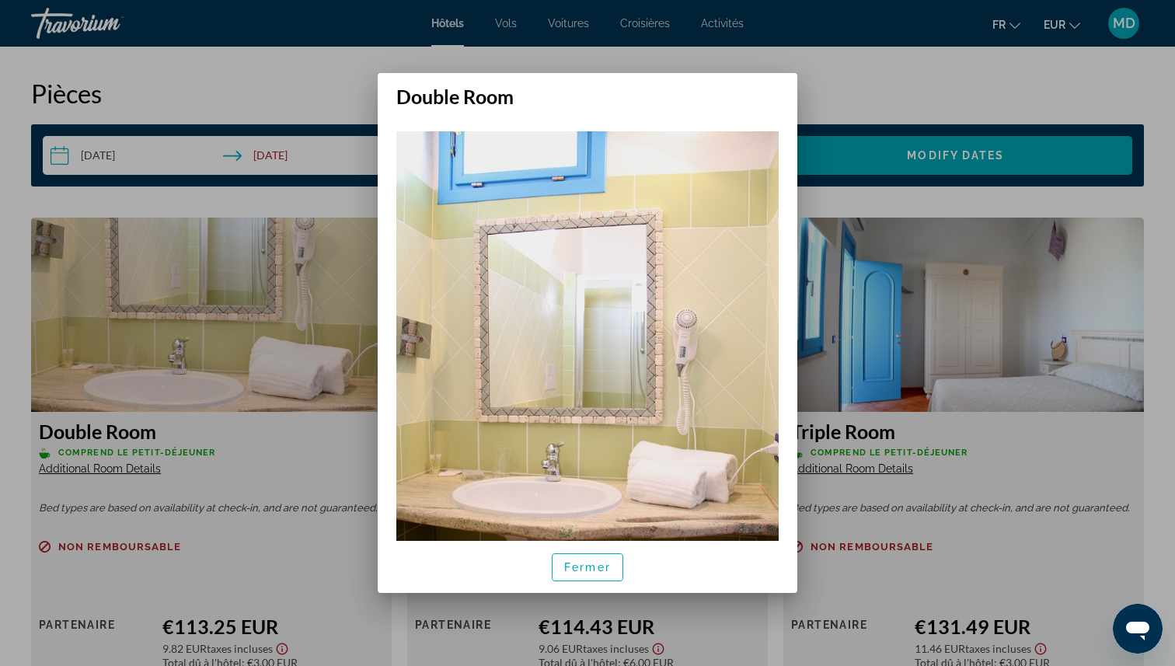
click at [267, 474] on div at bounding box center [587, 333] width 1175 height 666
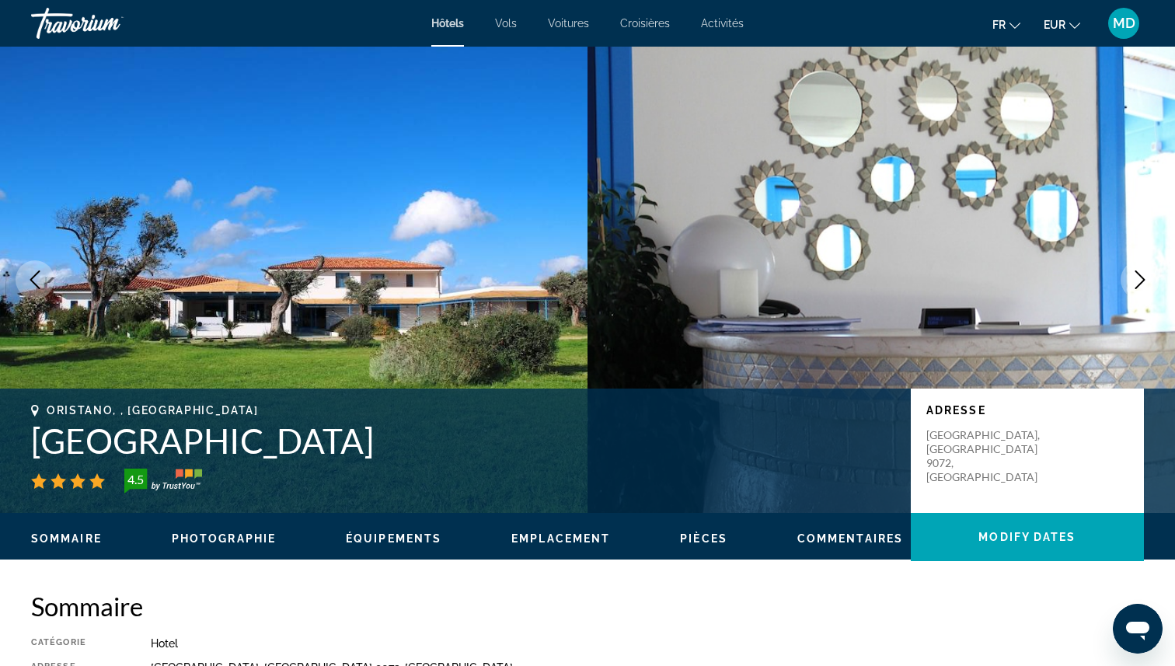
click at [145, 445] on h1 "[GEOGRAPHIC_DATA]" at bounding box center [463, 440] width 864 height 40
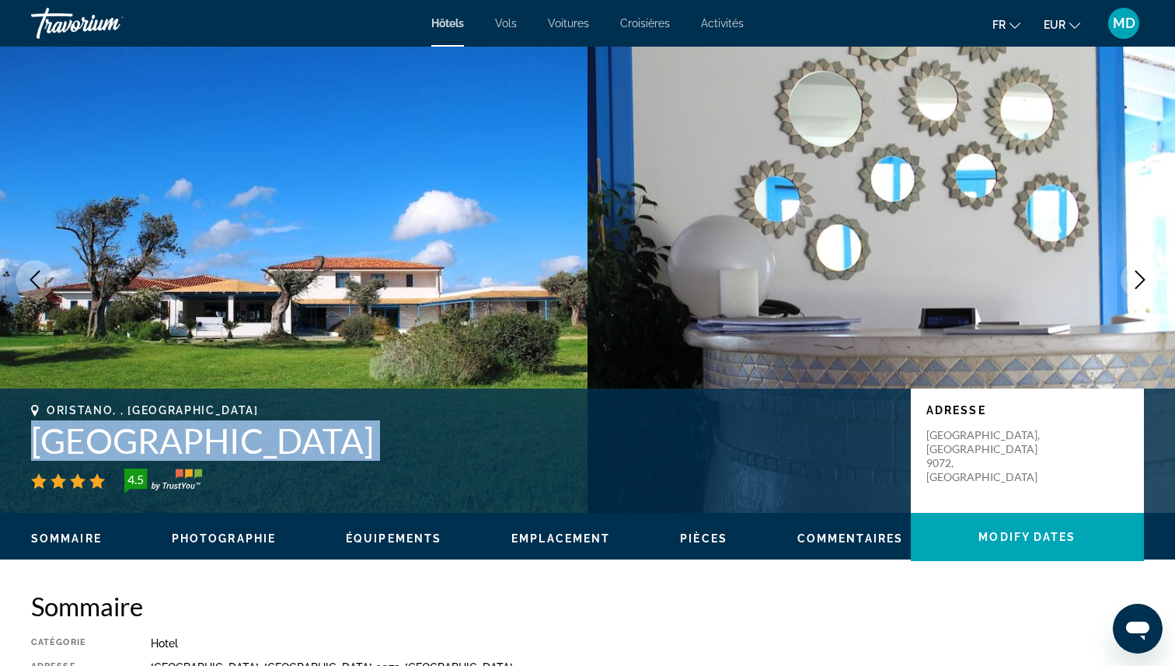
click at [145, 445] on h1 "[GEOGRAPHIC_DATA]" at bounding box center [463, 440] width 864 height 40
copy div "[GEOGRAPHIC_DATA]"
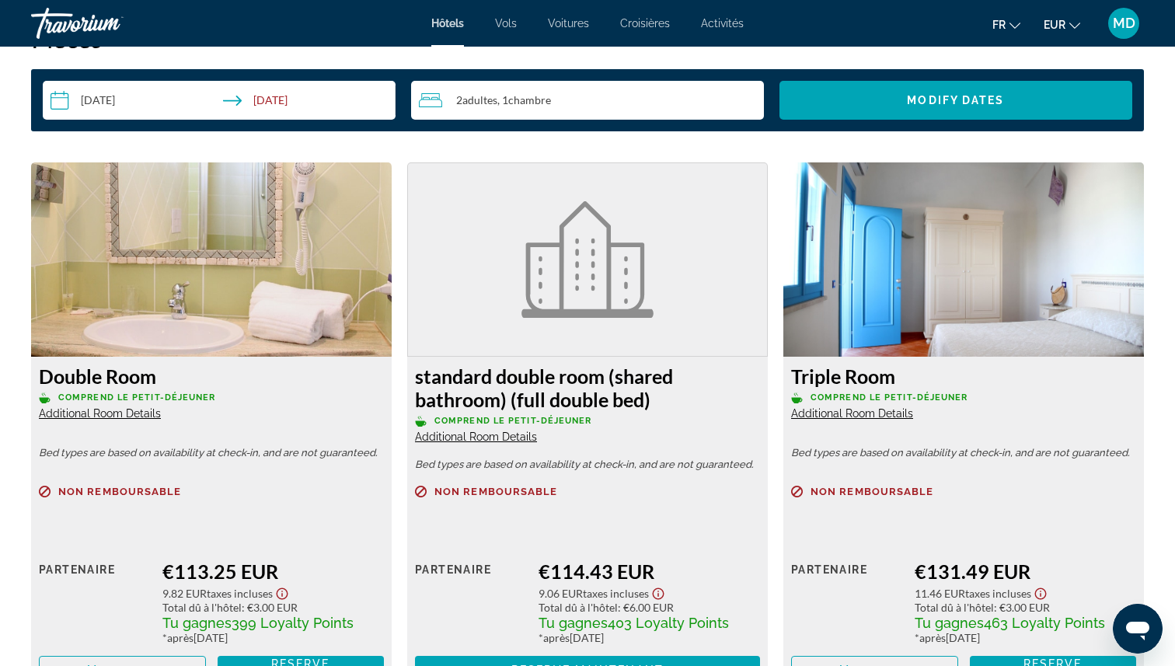
scroll to position [2043, 0]
